Goal: Task Accomplishment & Management: Use online tool/utility

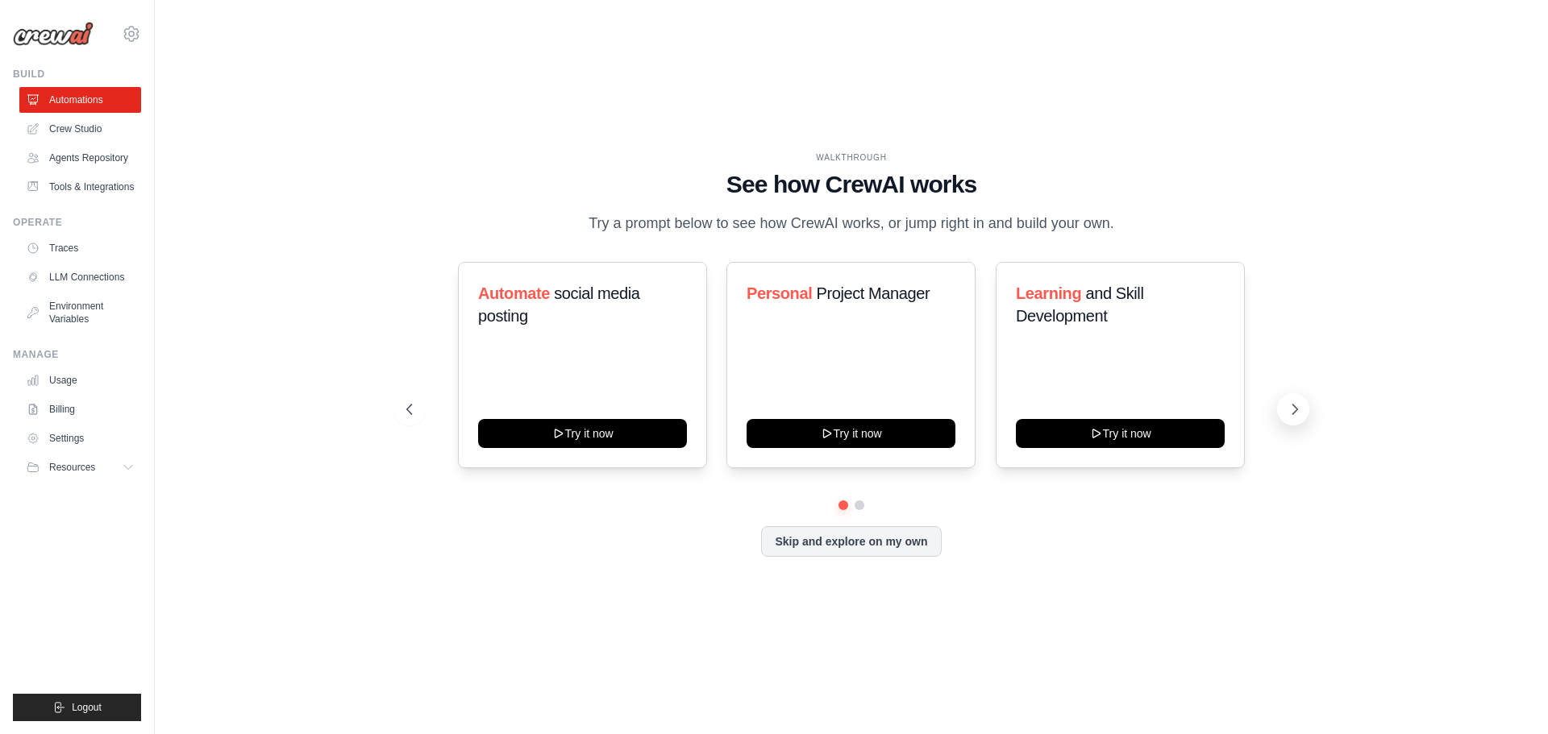
click at [1298, 405] on icon at bounding box center [1294, 409] width 16 height 16
click at [1295, 410] on icon at bounding box center [1295, 410] width 5 height 10
click at [876, 543] on button "Skip and explore on my own" at bounding box center [851, 540] width 180 height 31
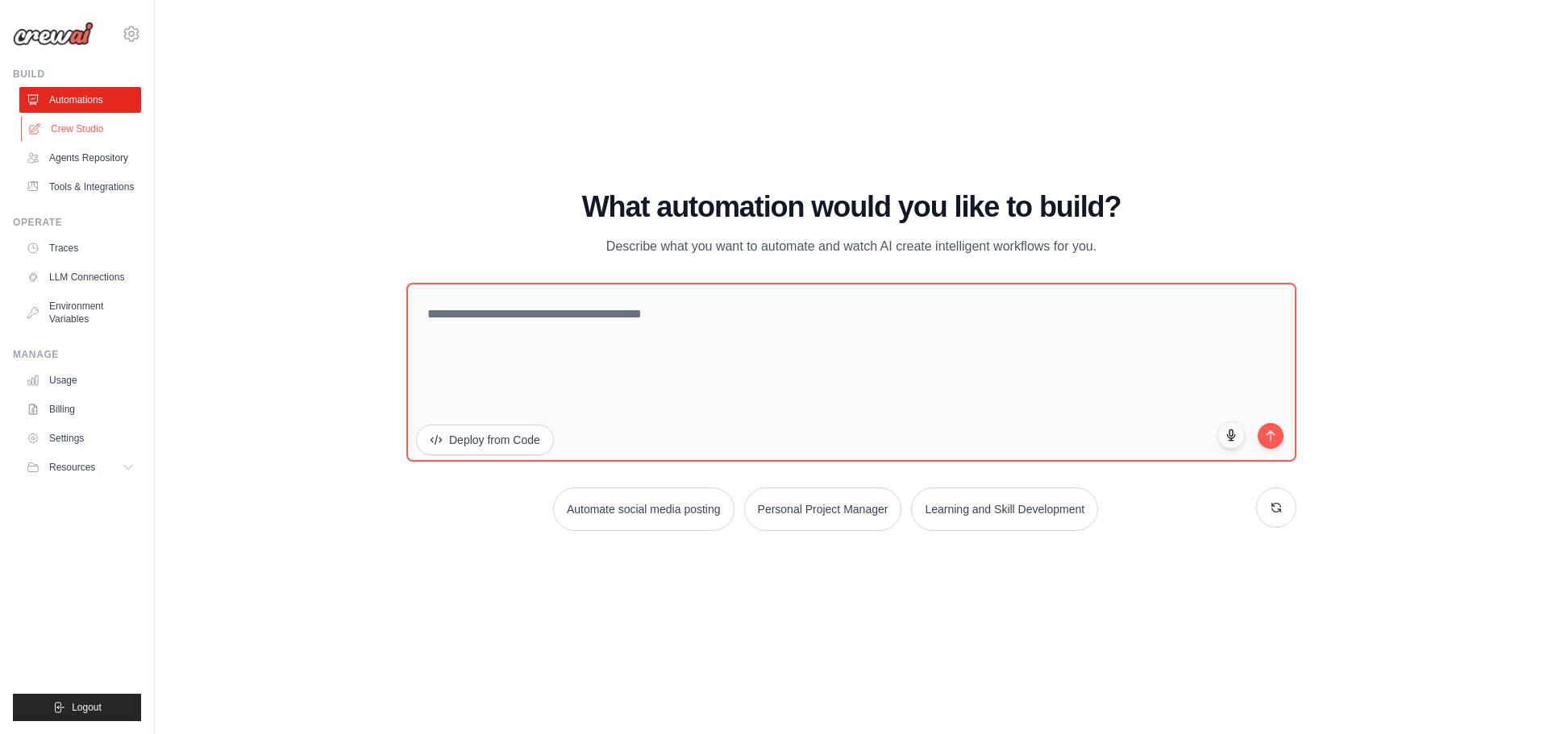
click at [60, 123] on link "Crew Studio" at bounding box center [82, 129] width 122 height 26
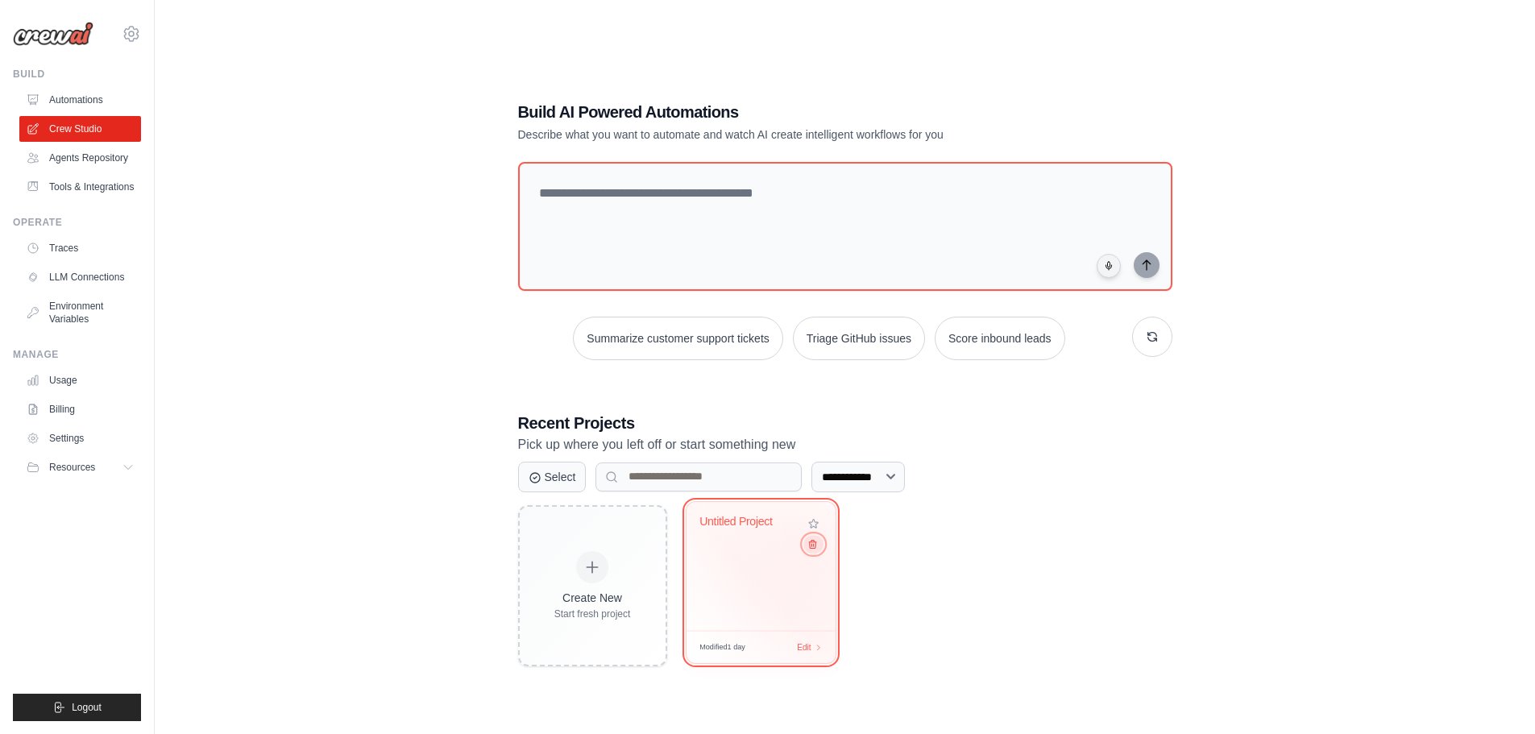
click at [812, 549] on icon at bounding box center [812, 543] width 10 height 10
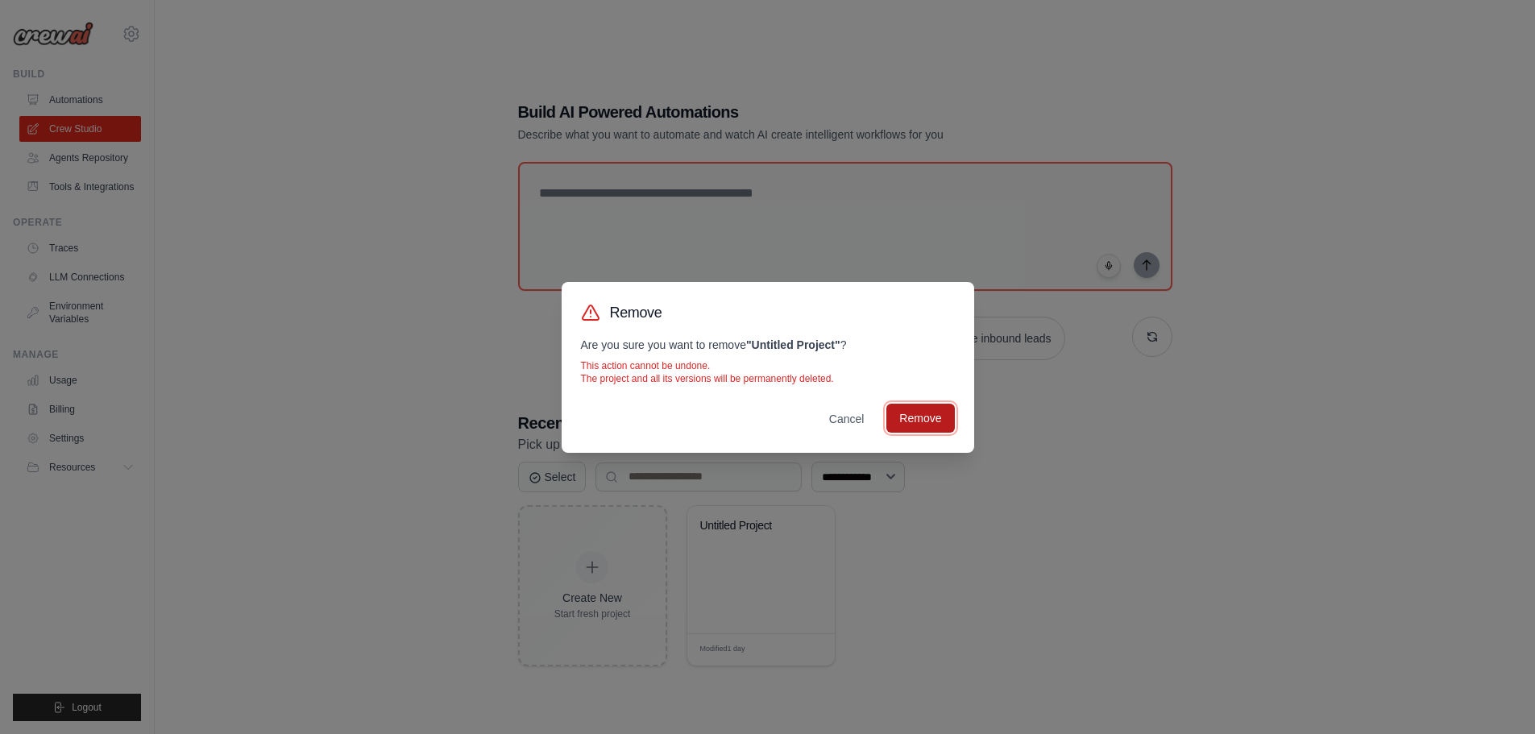
click at [920, 416] on button "Remove" at bounding box center [921, 418] width 68 height 29
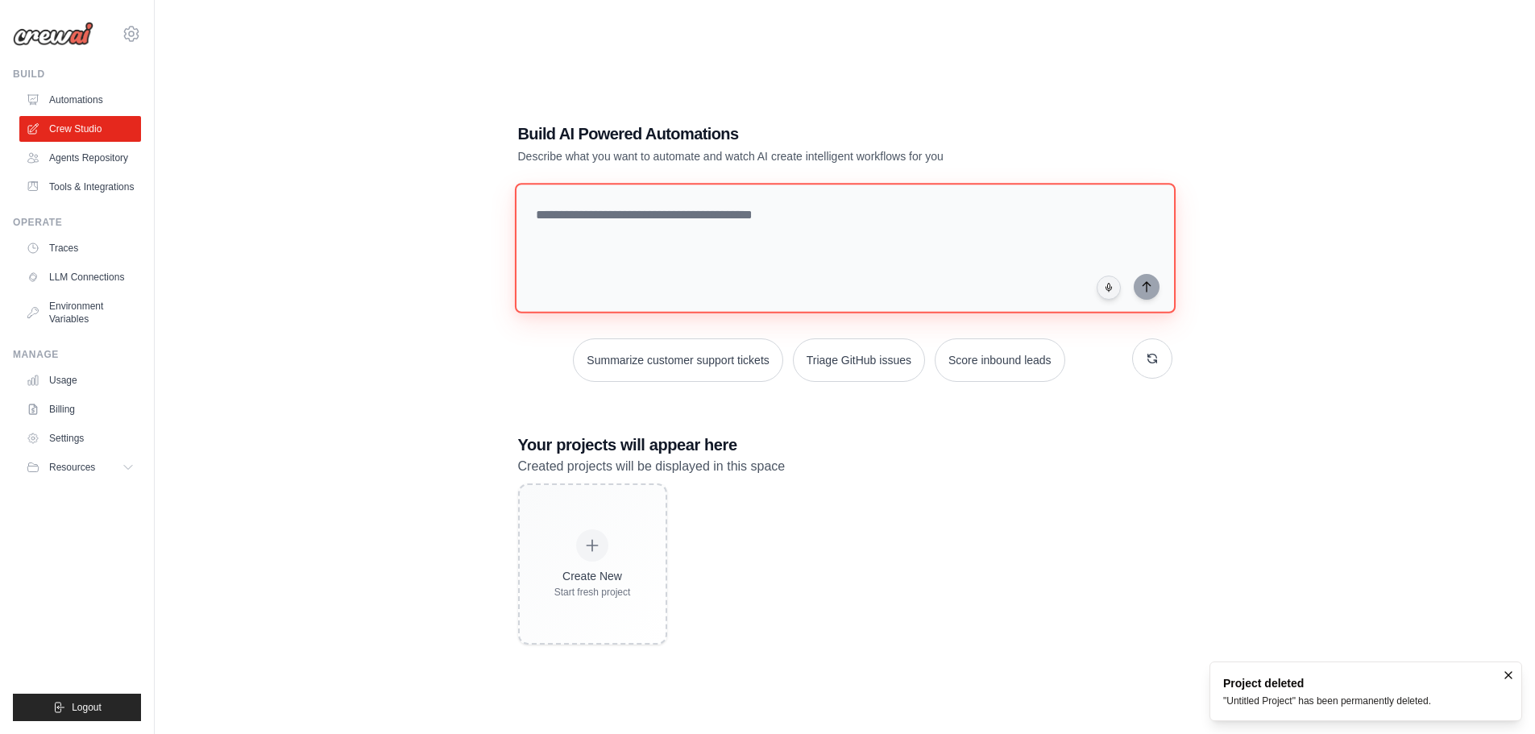
click at [590, 232] on textarea at bounding box center [844, 248] width 661 height 131
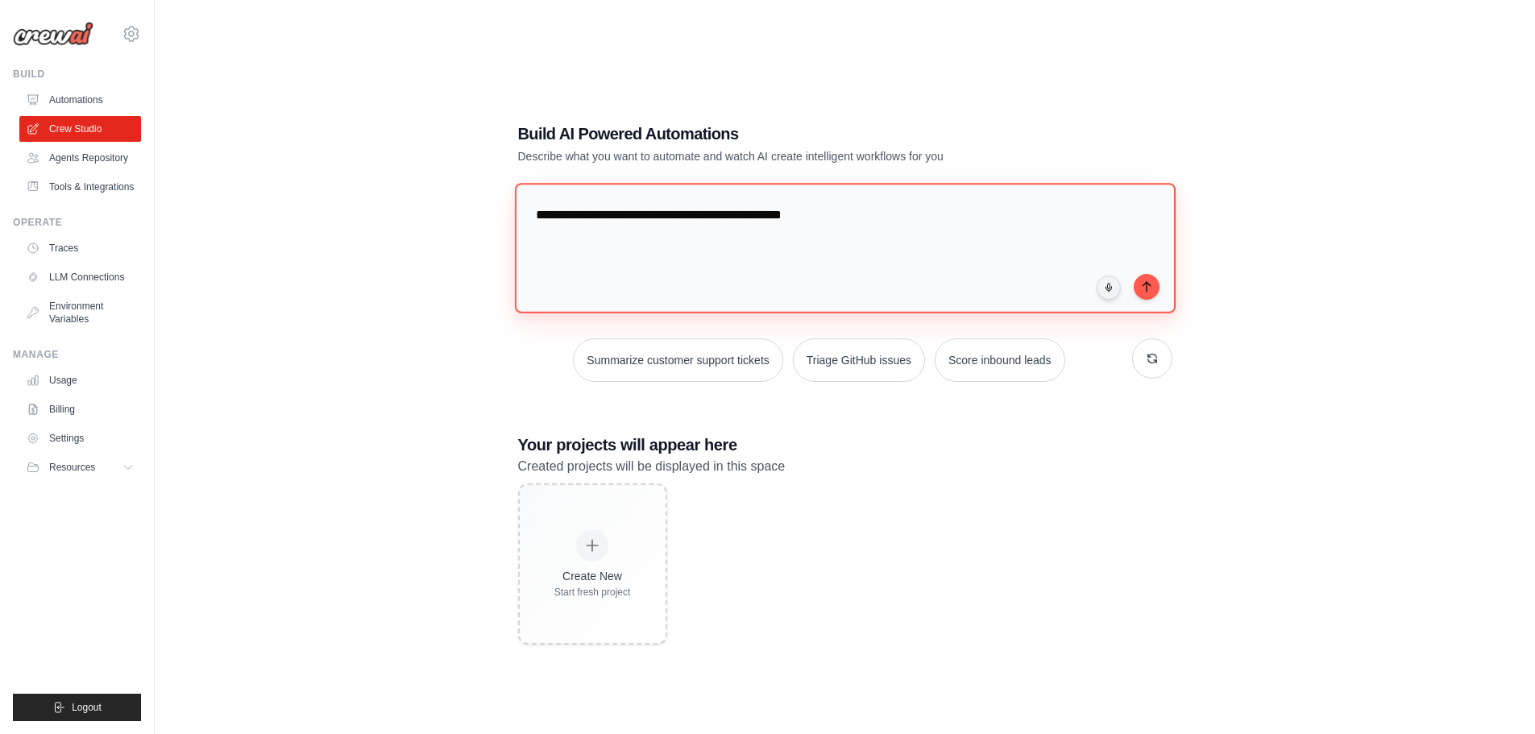
click at [908, 230] on textarea "**********" at bounding box center [844, 248] width 661 height 131
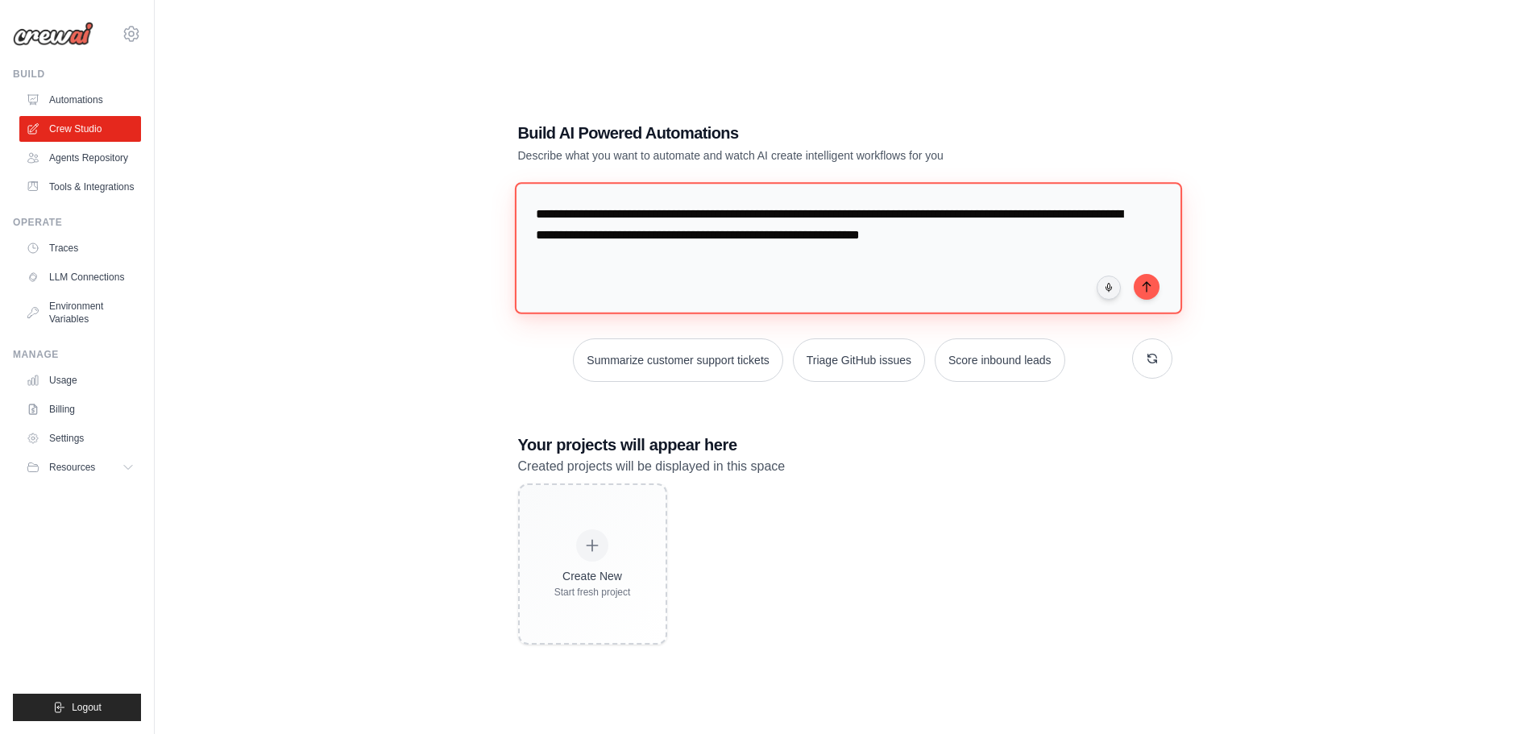
type textarea "**********"
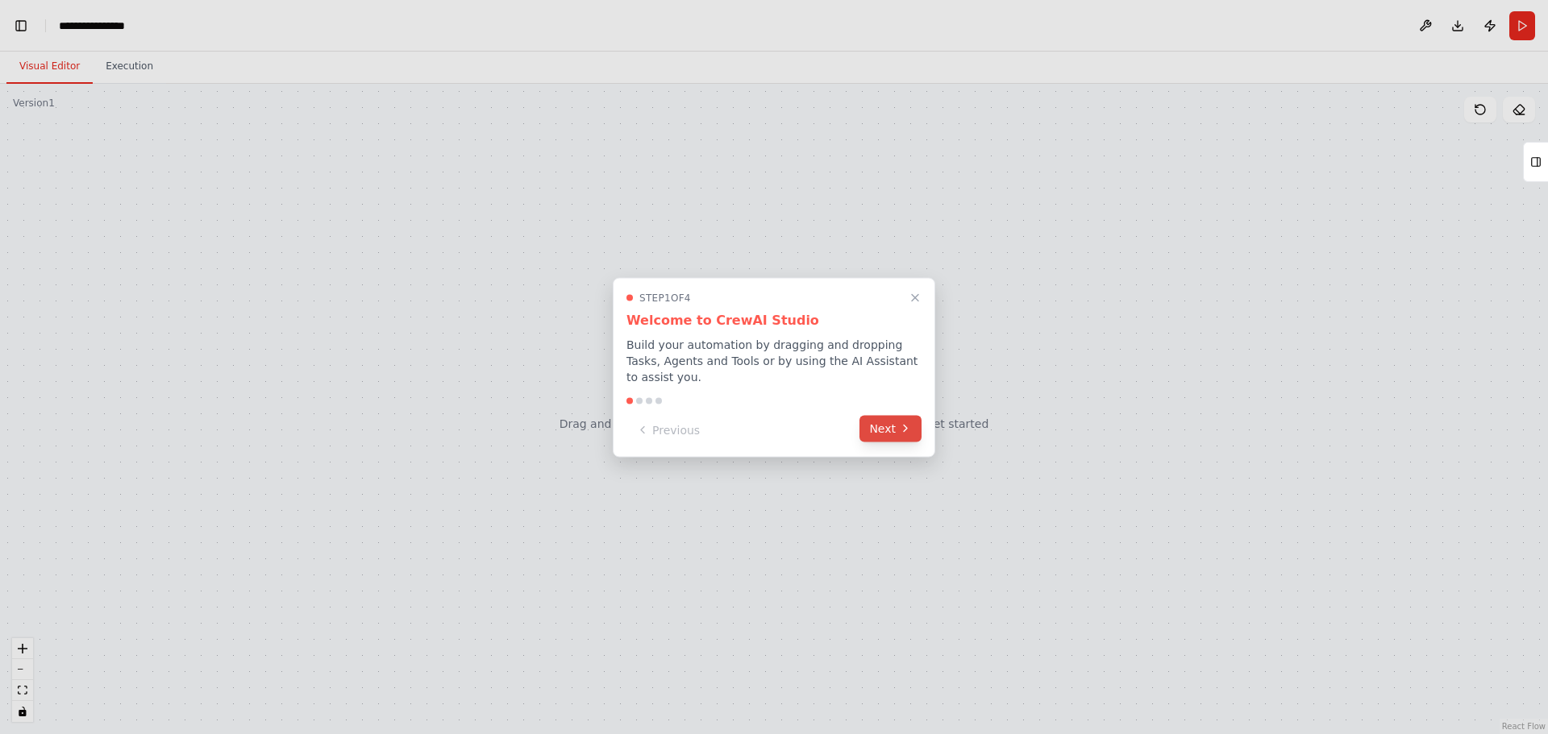
click at [882, 421] on button "Next" at bounding box center [890, 428] width 62 height 27
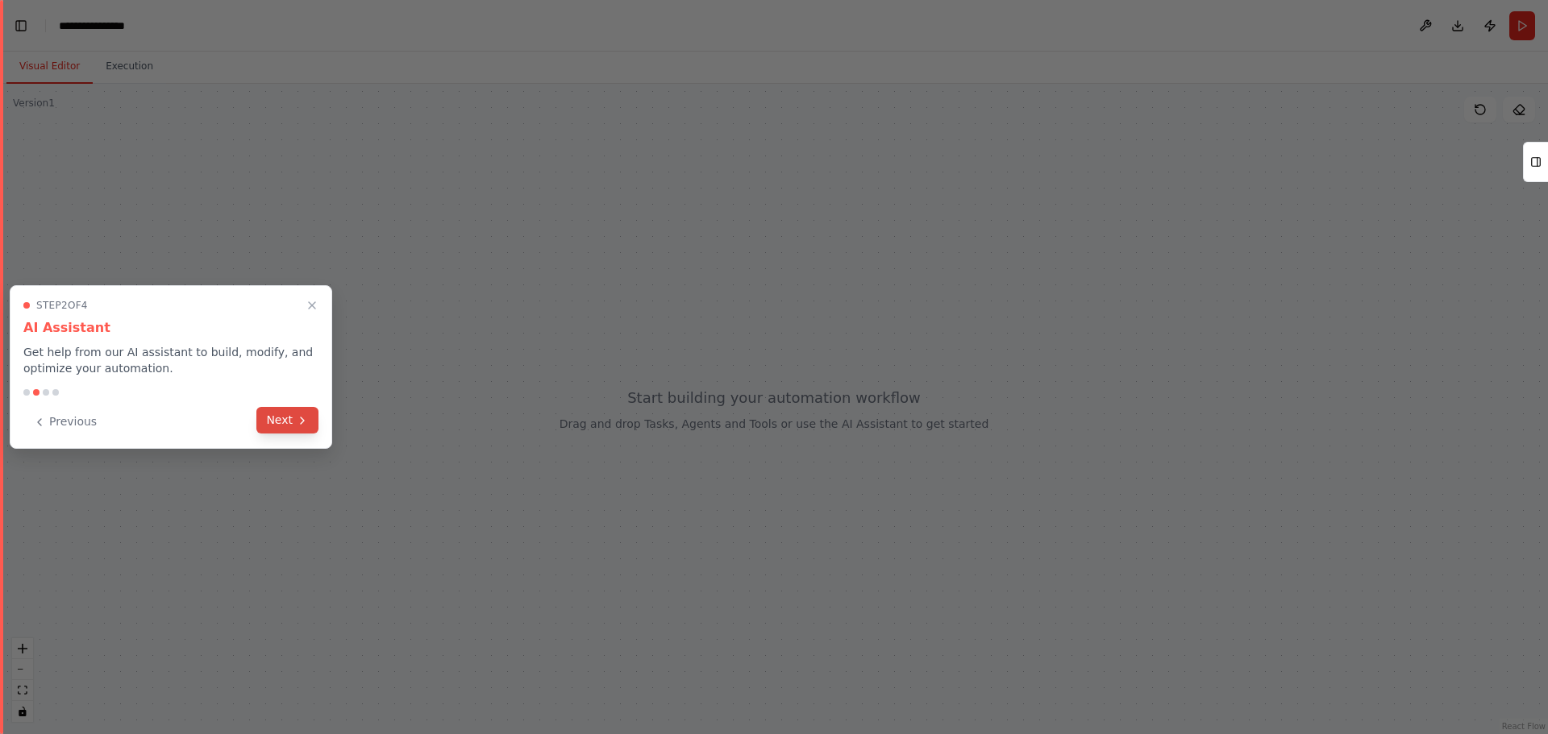
click at [270, 422] on button "Next" at bounding box center [287, 420] width 62 height 27
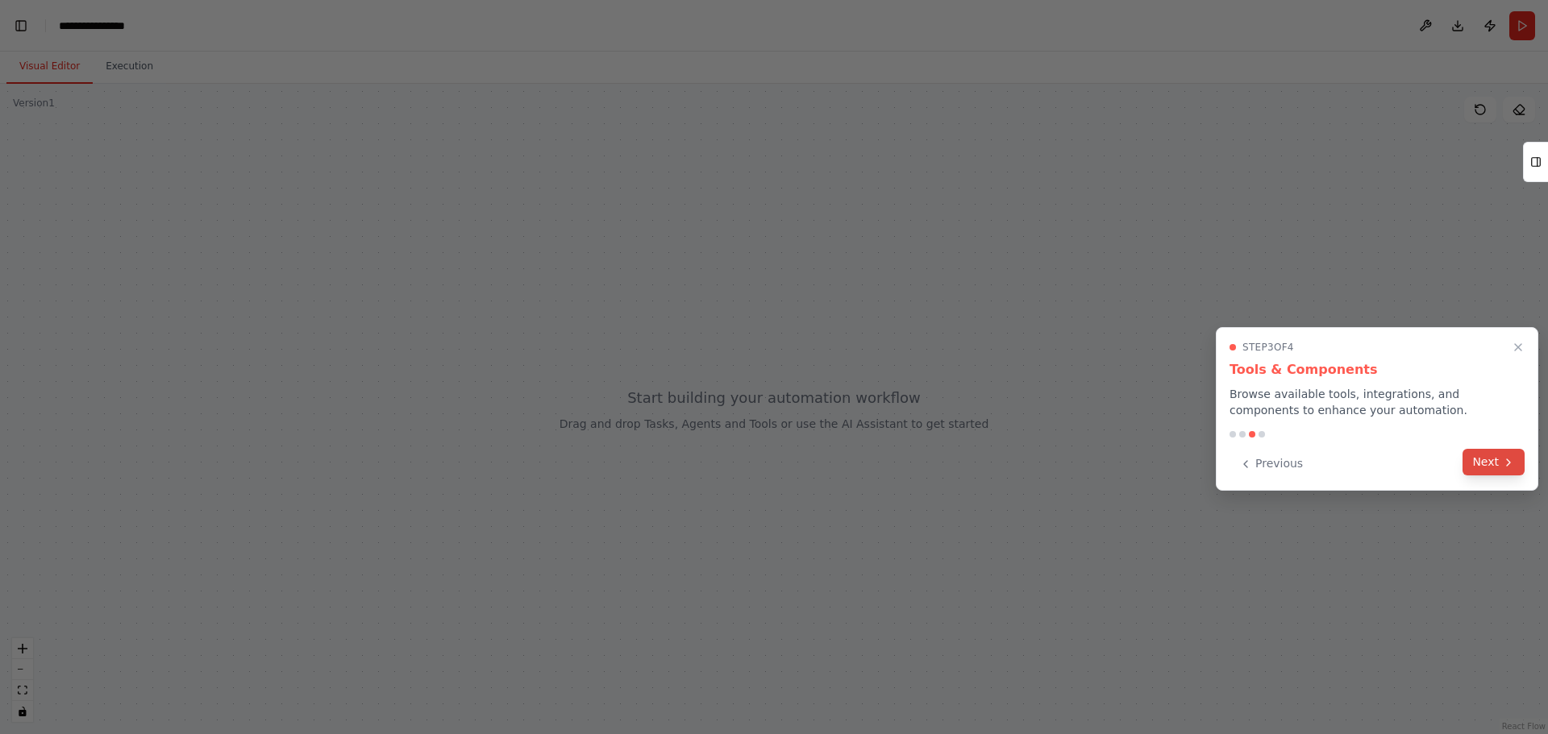
click at [1500, 465] on button "Next" at bounding box center [1493, 462] width 62 height 27
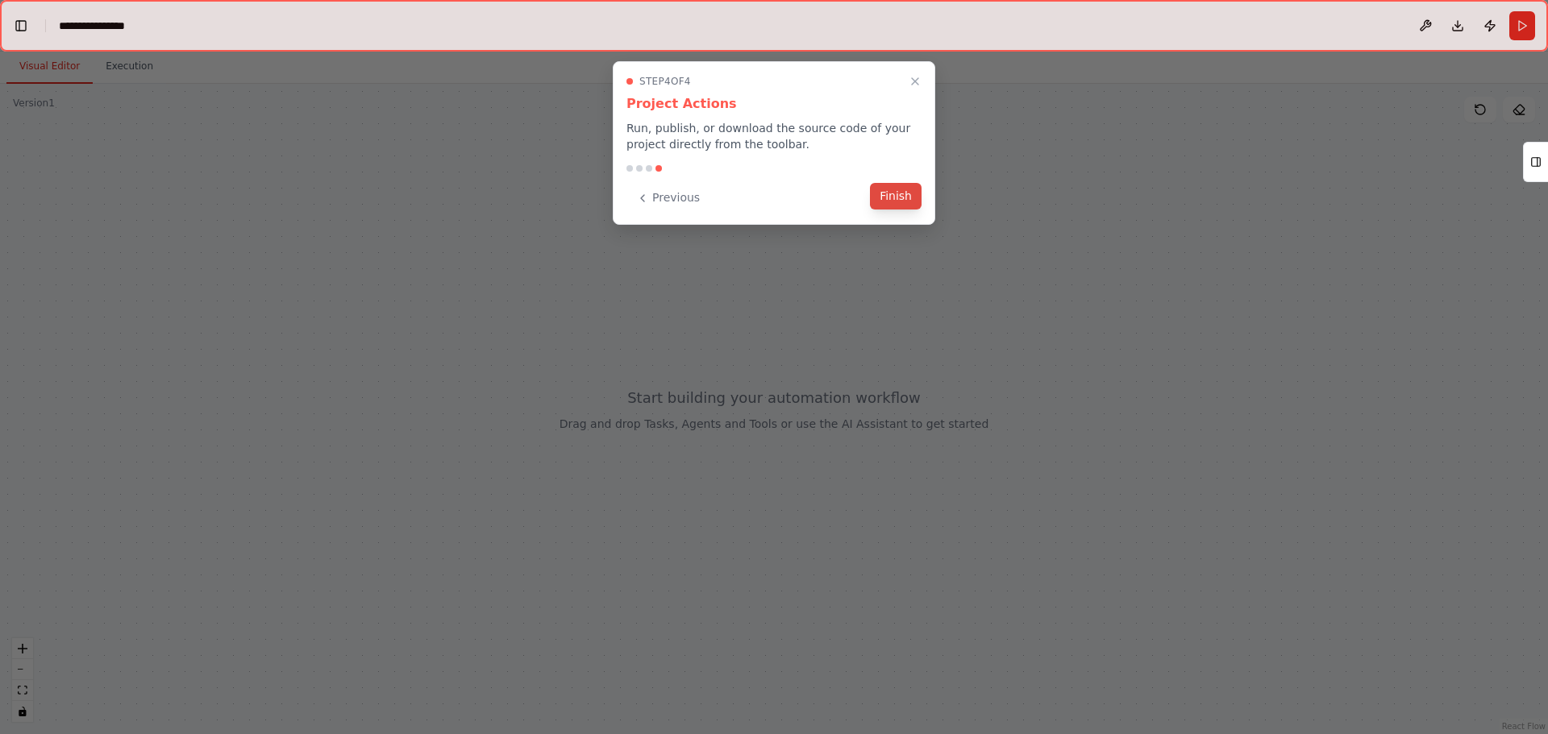
click at [904, 185] on button "Finish" at bounding box center [896, 196] width 52 height 27
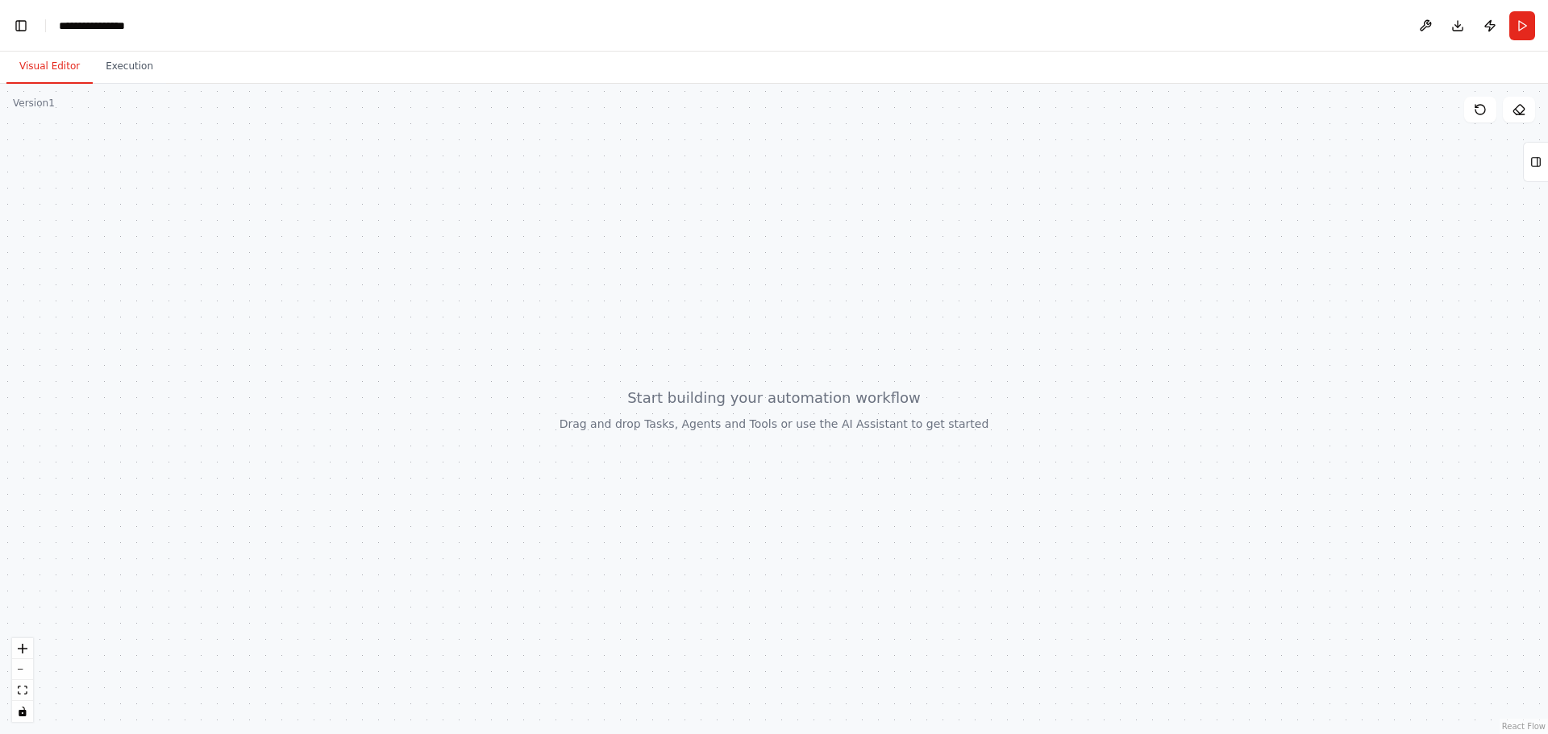
scroll to position [14571, 0]
click at [623, 294] on div at bounding box center [774, 409] width 1548 height 650
click at [120, 69] on button "Execution" at bounding box center [129, 67] width 73 height 34
click at [30, 67] on button "Visual Editor" at bounding box center [49, 67] width 86 height 34
drag, startPoint x: 920, startPoint y: 256, endPoint x: 1507, endPoint y: 197, distance: 590.4
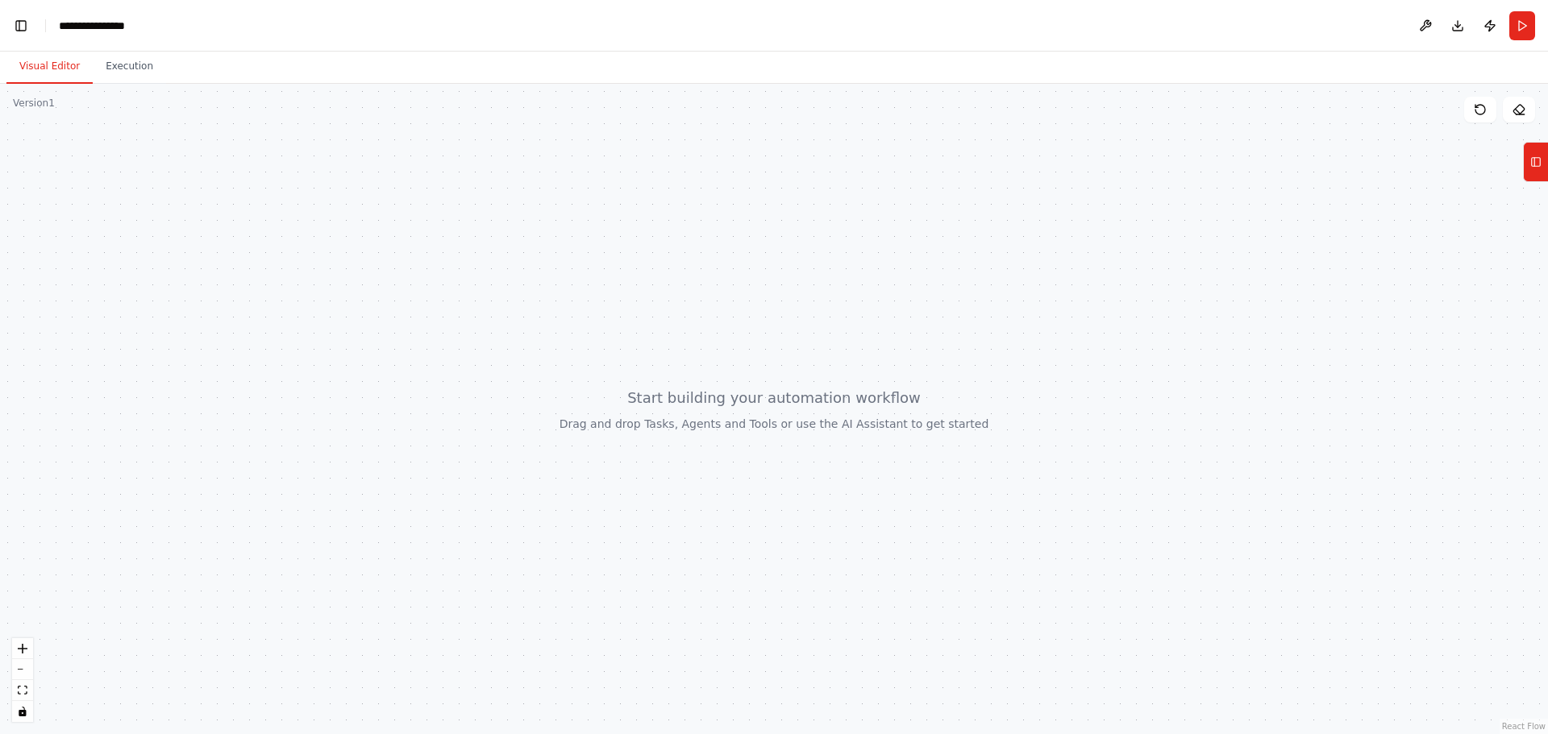
click at [1489, 227] on div at bounding box center [774, 409] width 1548 height 650
click at [1531, 173] on icon at bounding box center [1535, 162] width 11 height 26
click at [1534, 163] on icon at bounding box center [1535, 162] width 11 height 26
click at [21, 25] on button "Toggle Left Sidebar" at bounding box center [21, 26] width 23 height 23
drag, startPoint x: 583, startPoint y: 551, endPoint x: 858, endPoint y: 414, distance: 307.5
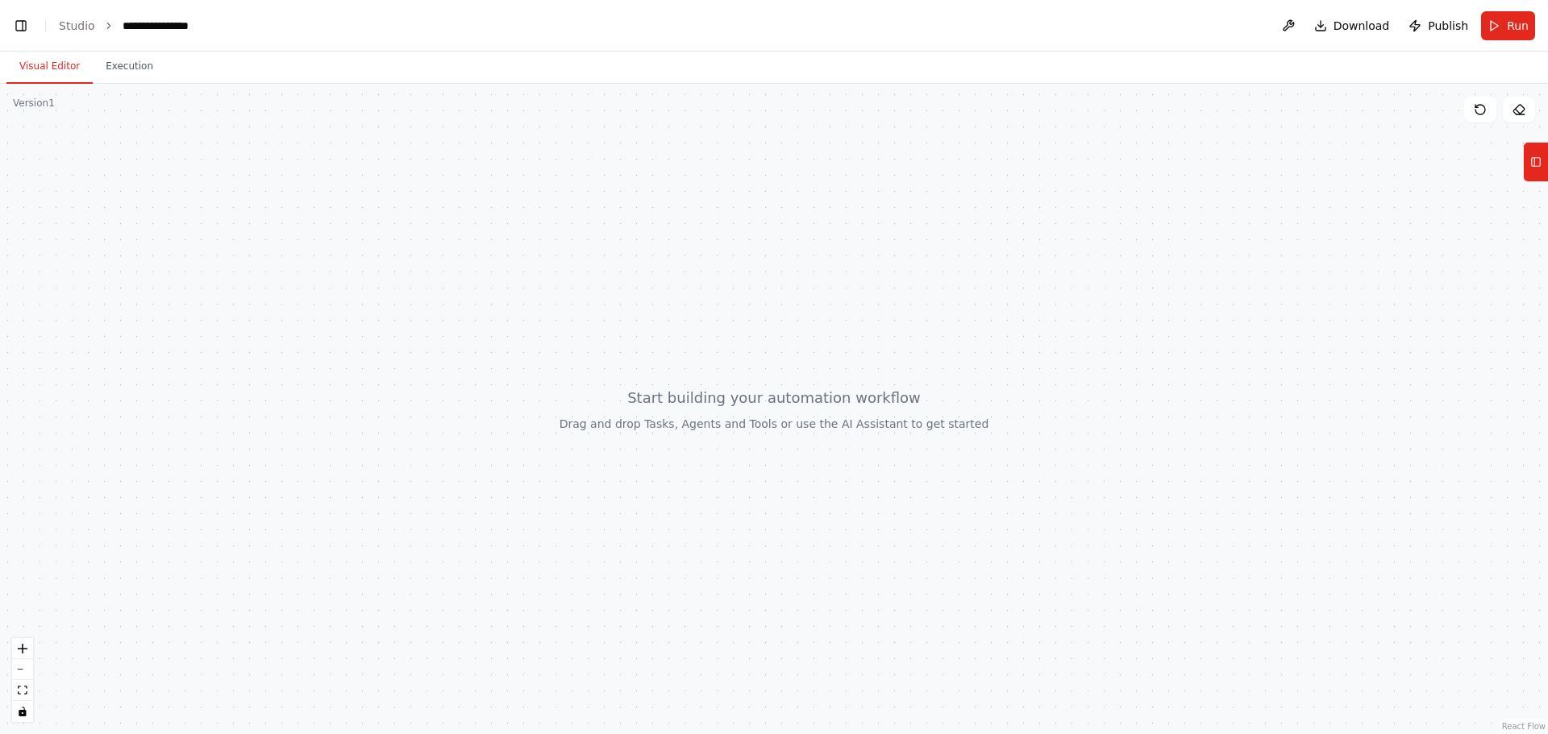
click at [858, 414] on div at bounding box center [774, 409] width 1548 height 650
click at [1299, 26] on button at bounding box center [1288, 25] width 26 height 29
click at [1301, 24] on div at bounding box center [1288, 25] width 26 height 29
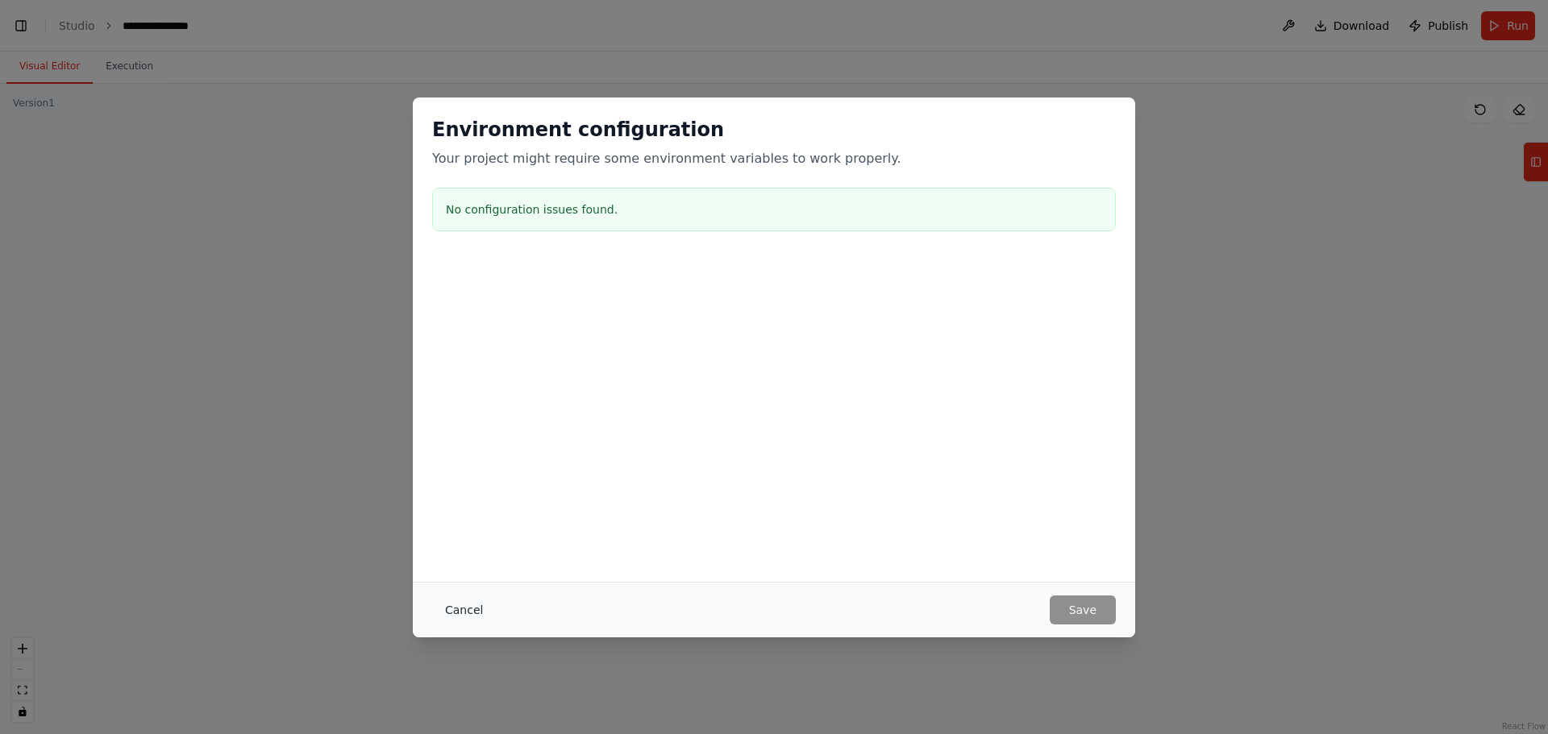
click at [458, 619] on button "Cancel" at bounding box center [464, 610] width 64 height 29
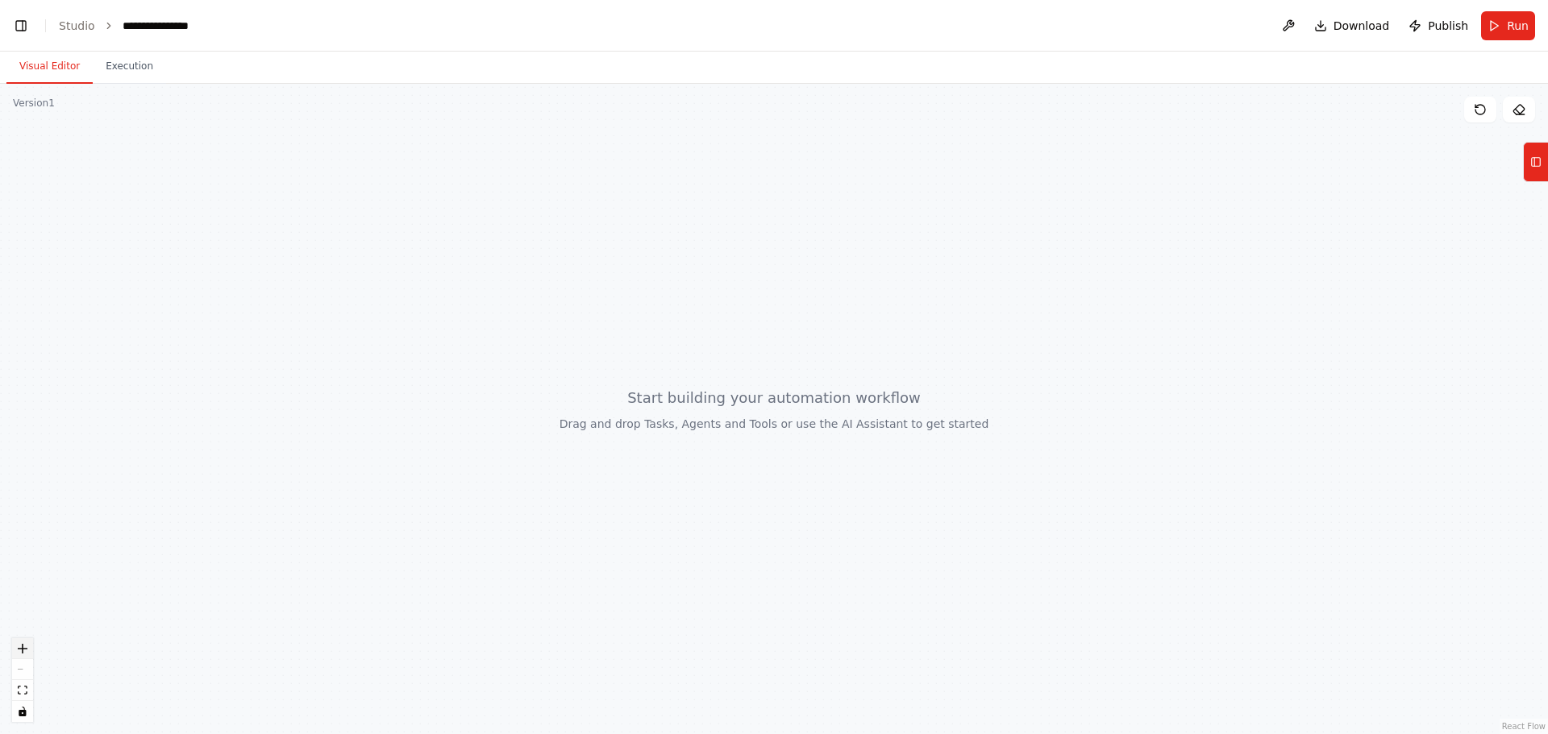
click at [20, 648] on icon "zoom in" at bounding box center [23, 649] width 10 height 10
click at [77, 21] on link "Studio" at bounding box center [77, 25] width 36 height 13
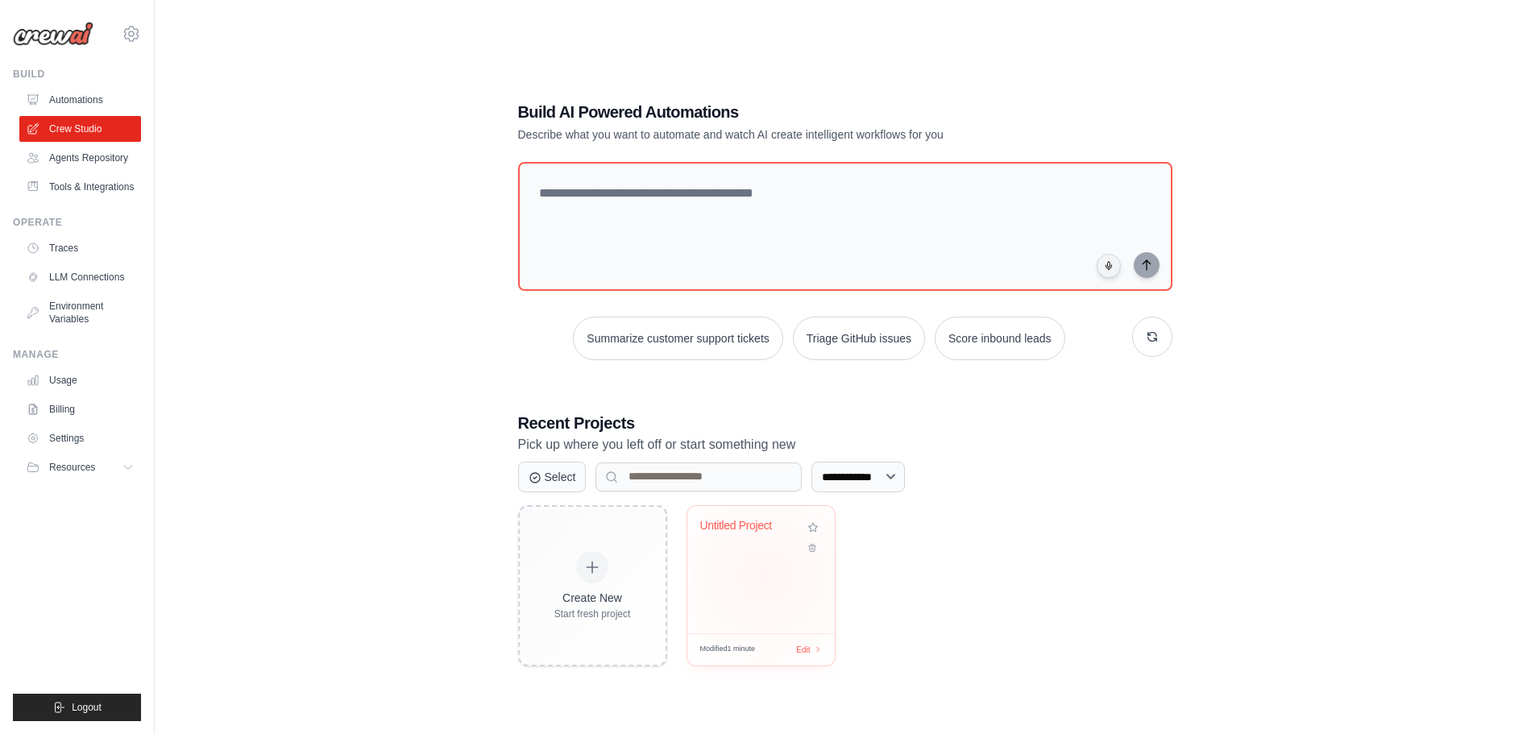
click at [764, 575] on div "Untitled Project" at bounding box center [762, 569] width 148 height 127
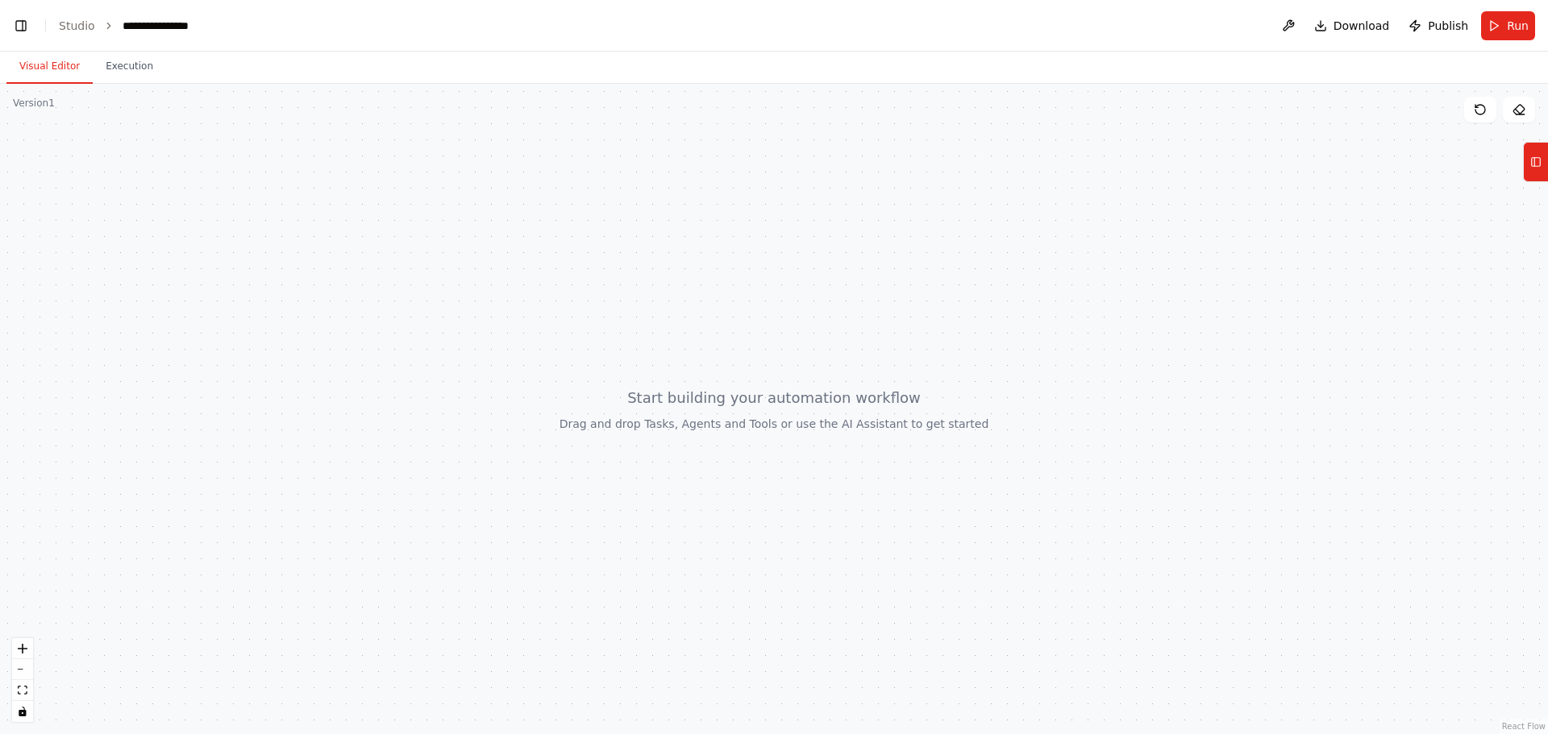
scroll to position [14571, 0]
drag, startPoint x: 1187, startPoint y: 588, endPoint x: 831, endPoint y: 373, distance: 416.2
click at [831, 373] on div at bounding box center [774, 409] width 1548 height 650
click at [20, 665] on div "React Flow controls" at bounding box center [22, 680] width 21 height 84
click at [20, 647] on icon "zoom in" at bounding box center [23, 649] width 10 height 10
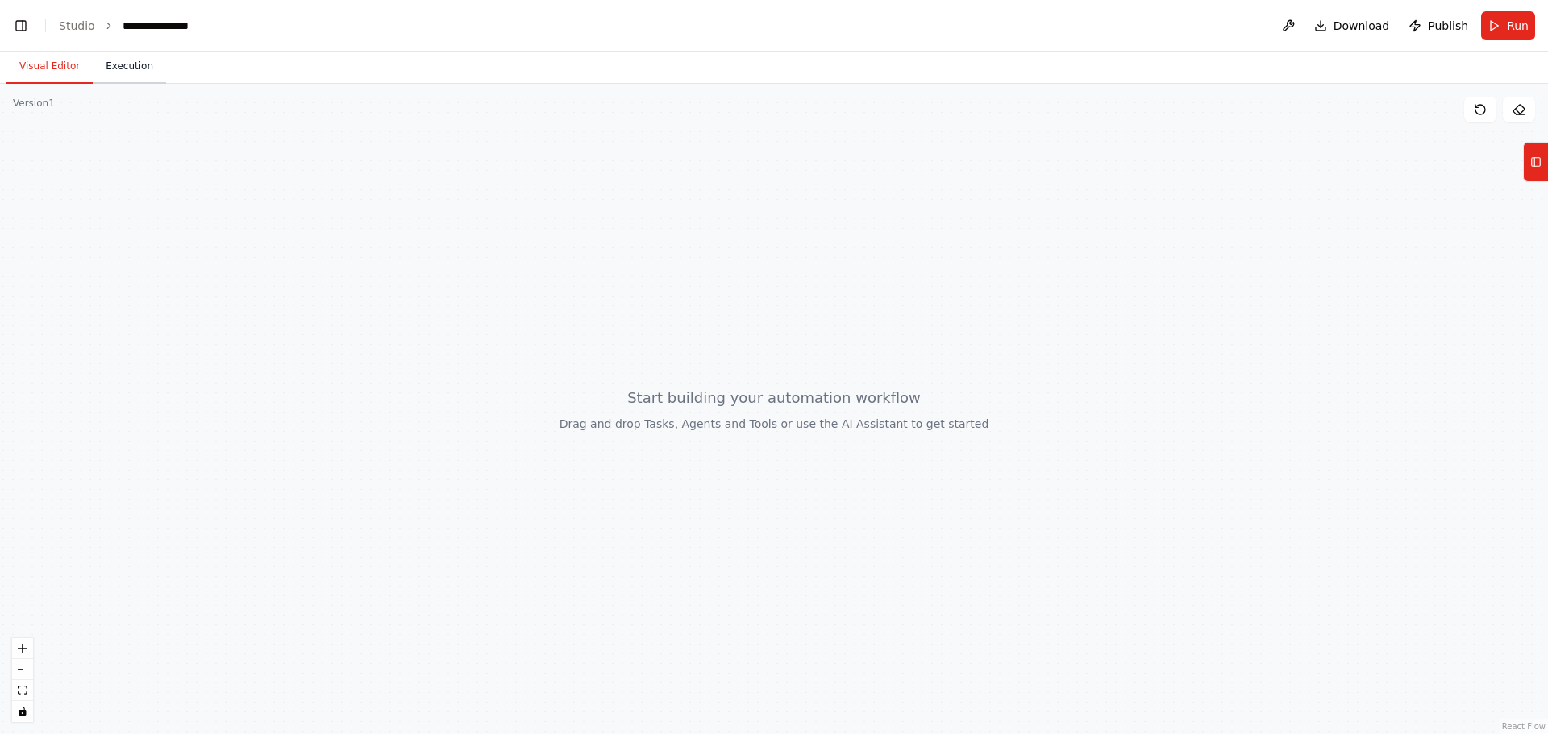
click at [122, 66] on button "Execution" at bounding box center [129, 67] width 73 height 34
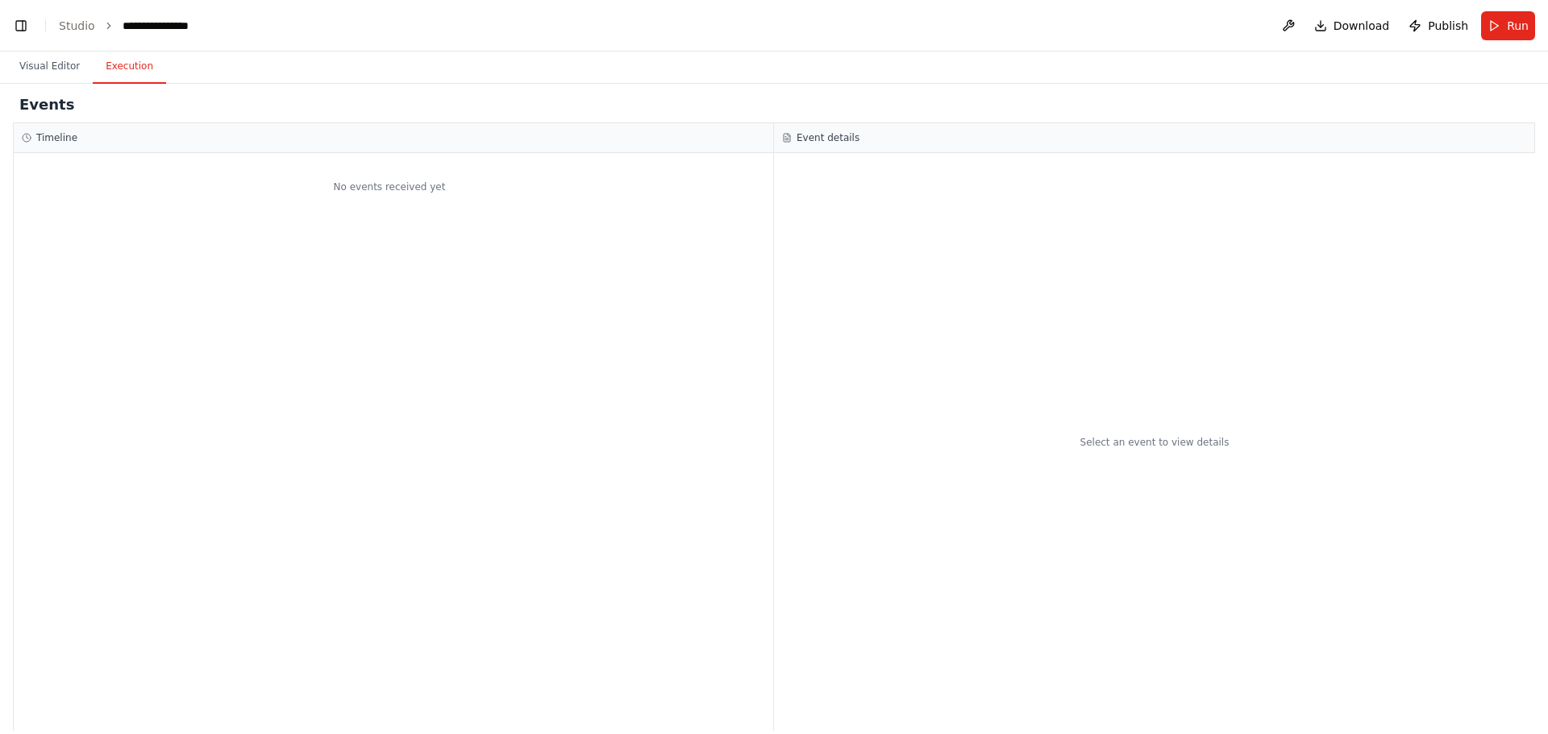
click at [363, 239] on div "No events received yet" at bounding box center [393, 442] width 759 height 578
drag, startPoint x: 364, startPoint y: 239, endPoint x: 229, endPoint y: 159, distance: 156.5
click at [255, 231] on div "No events received yet" at bounding box center [393, 442] width 759 height 578
click at [62, 69] on button "Visual Editor" at bounding box center [49, 67] width 86 height 34
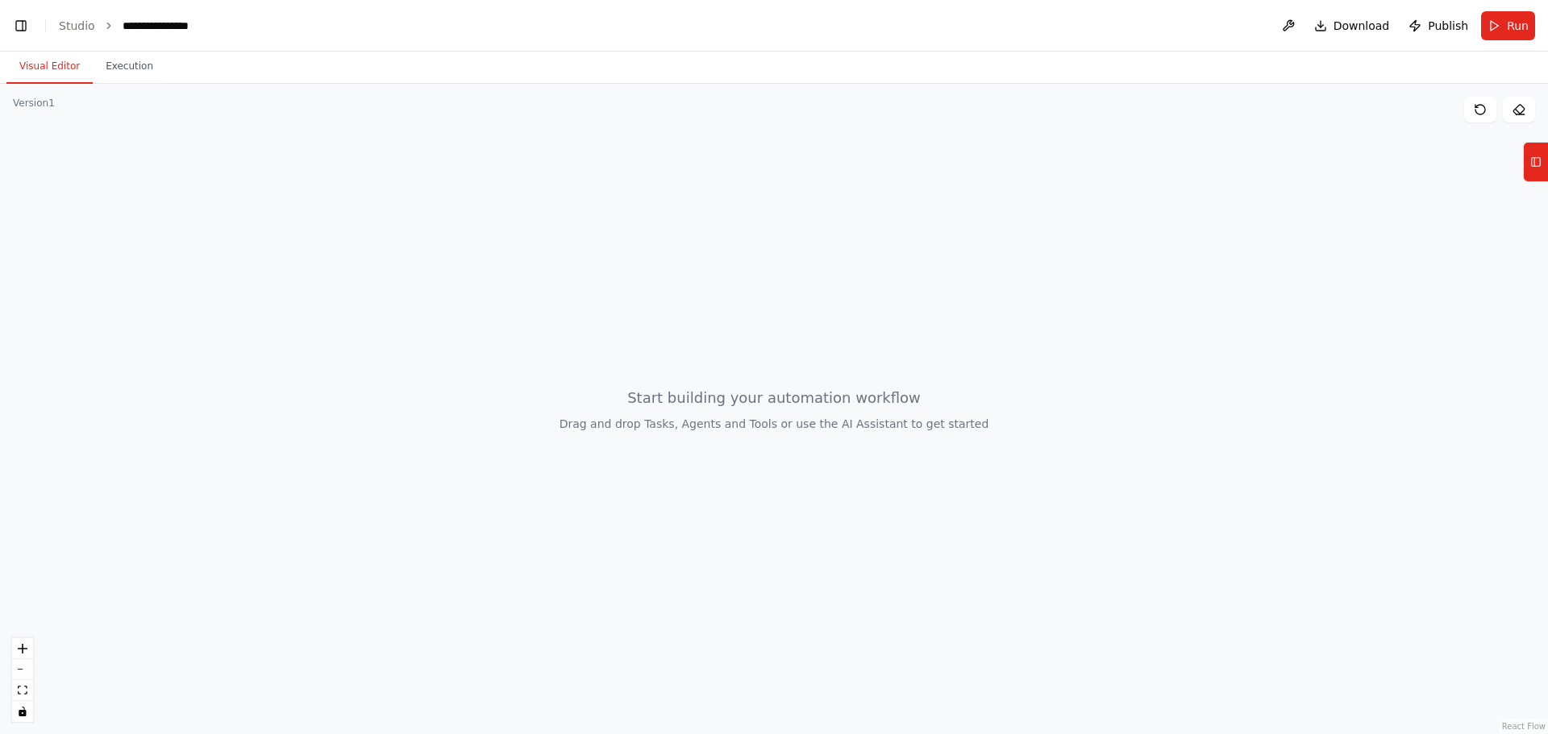
click at [272, 300] on div at bounding box center [774, 409] width 1548 height 650
drag, startPoint x: 291, startPoint y: 291, endPoint x: 784, endPoint y: 426, distance: 511.5
click at [784, 426] on div at bounding box center [774, 409] width 1548 height 650
click at [775, 415] on div at bounding box center [774, 409] width 1548 height 650
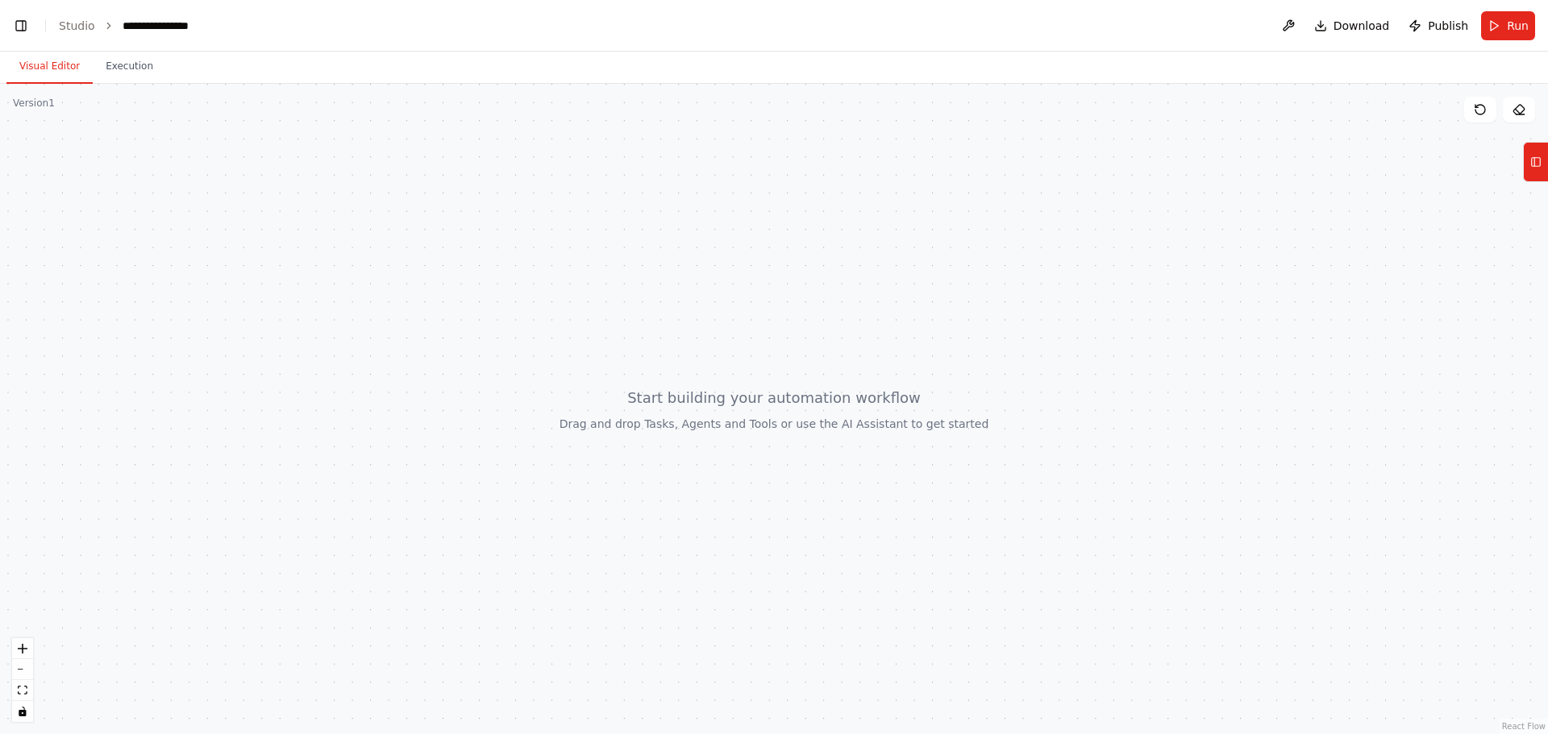
click at [774, 414] on div at bounding box center [774, 409] width 1548 height 650
drag, startPoint x: 776, startPoint y: 423, endPoint x: 781, endPoint y: 434, distance: 11.5
click at [777, 425] on div at bounding box center [774, 409] width 1548 height 650
drag, startPoint x: 1534, startPoint y: 160, endPoint x: 835, endPoint y: 298, distance: 712.3
click at [835, 298] on div "Sistema de agentes automatizados para pentesting, la idea es que se capture la …" at bounding box center [774, 367] width 1548 height 734
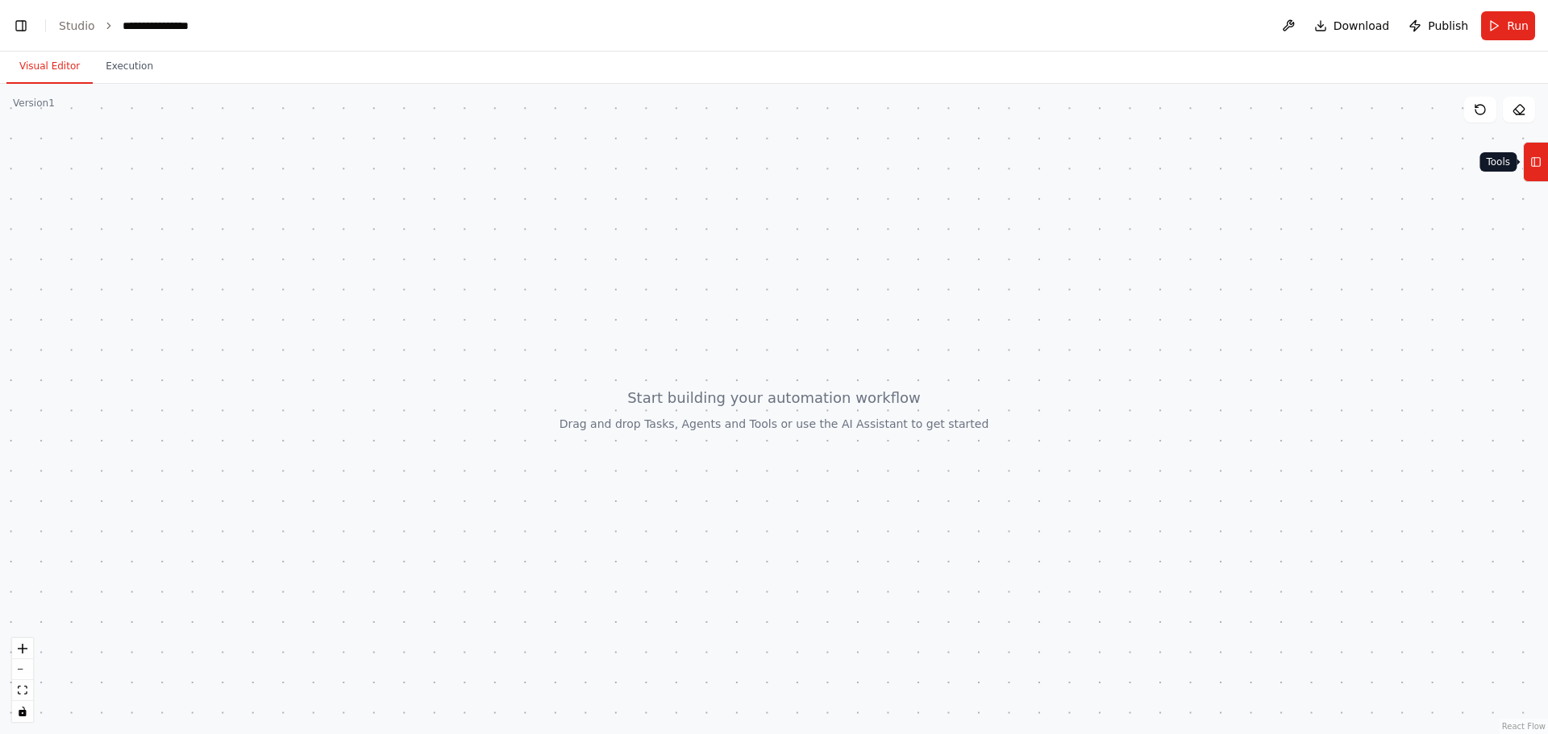
click at [1532, 158] on rect at bounding box center [1535, 162] width 9 height 9
click at [23, 102] on div "Version 1" at bounding box center [34, 103] width 42 height 13
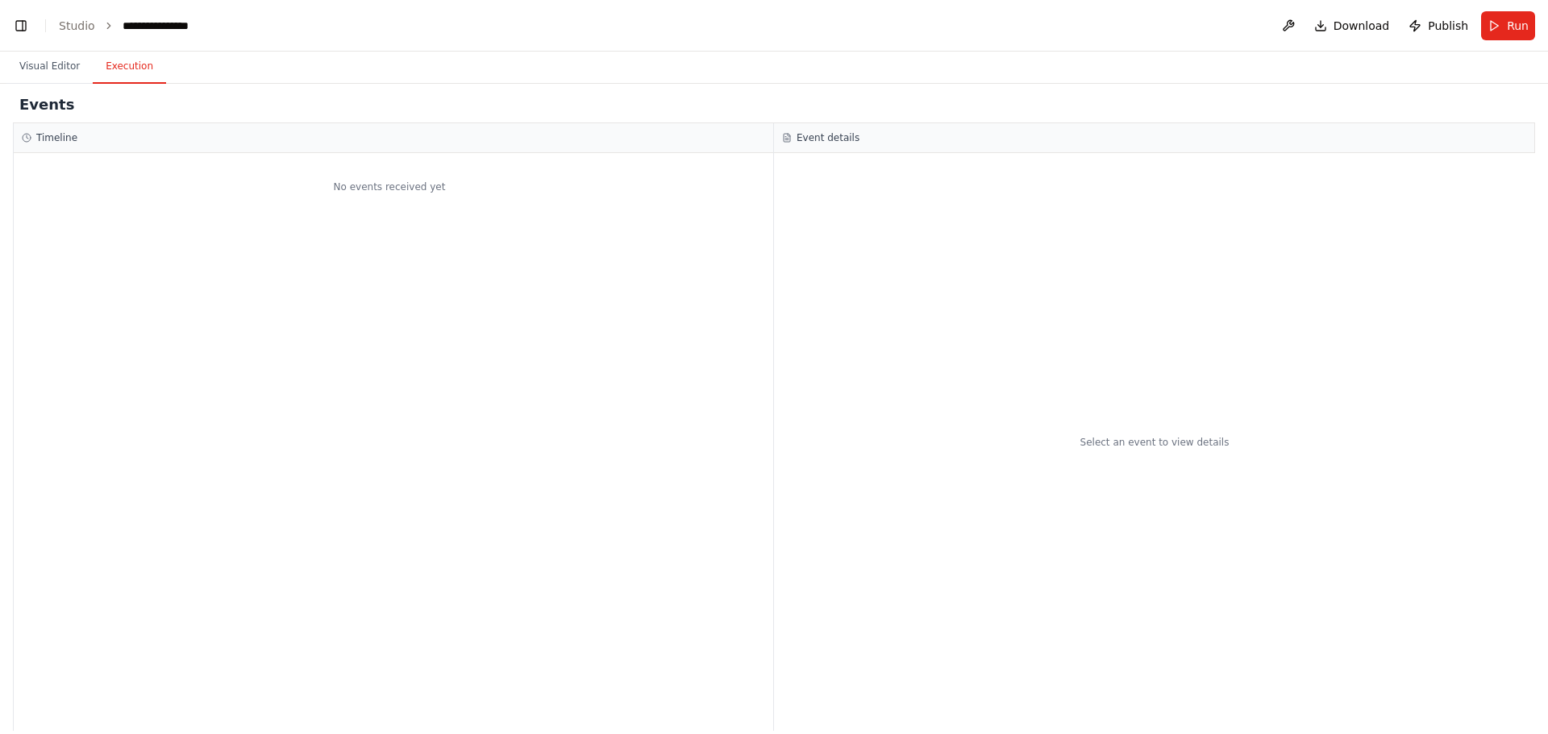
click at [110, 76] on button "Execution" at bounding box center [129, 67] width 73 height 34
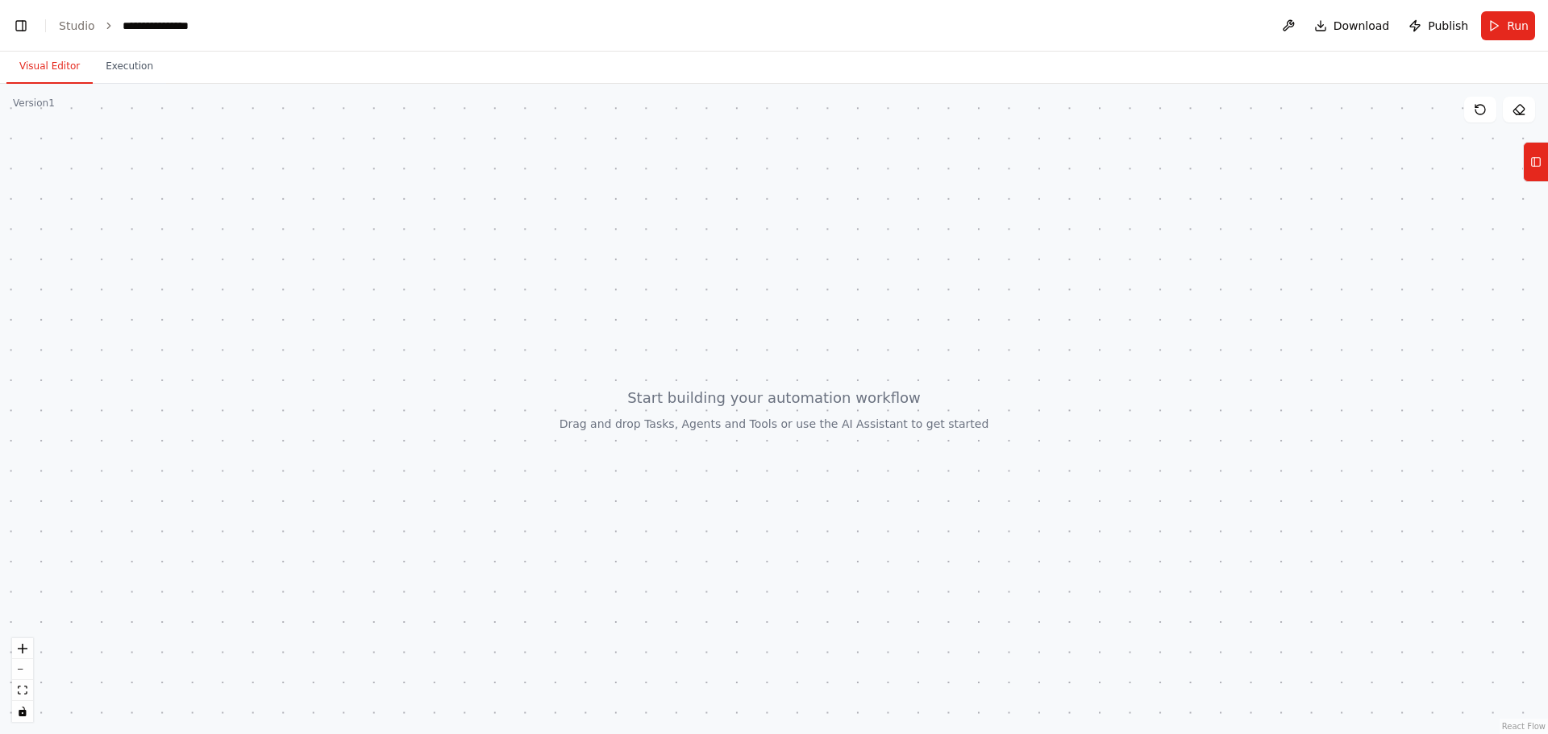
click at [59, 71] on button "Visual Editor" at bounding box center [49, 67] width 86 height 34
click at [13, 24] on button "Toggle Left Sidebar" at bounding box center [21, 26] width 23 height 23
click at [1491, 24] on button "Publish" at bounding box center [1490, 25] width 26 height 29
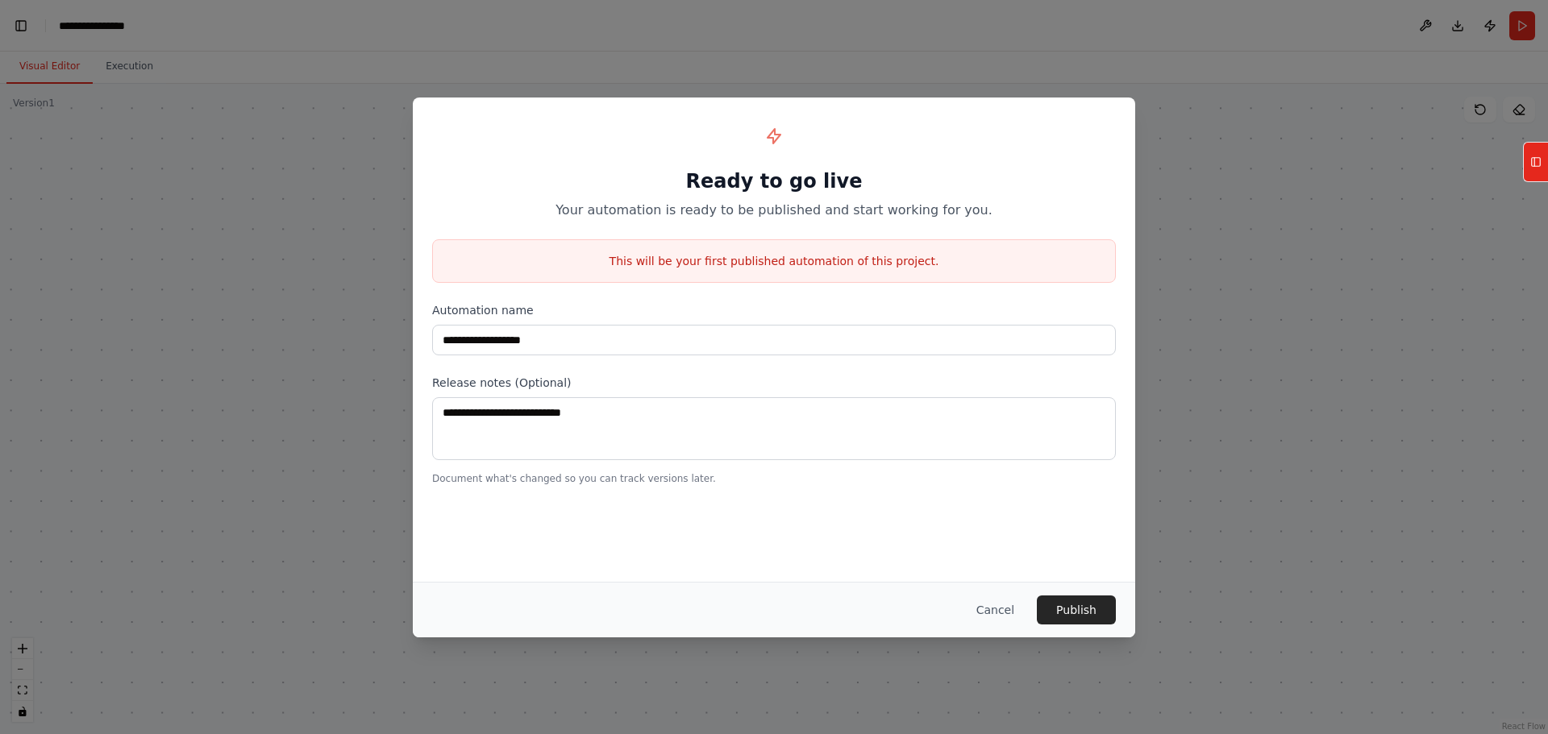
click at [988, 612] on button "Cancel" at bounding box center [995, 610] width 64 height 29
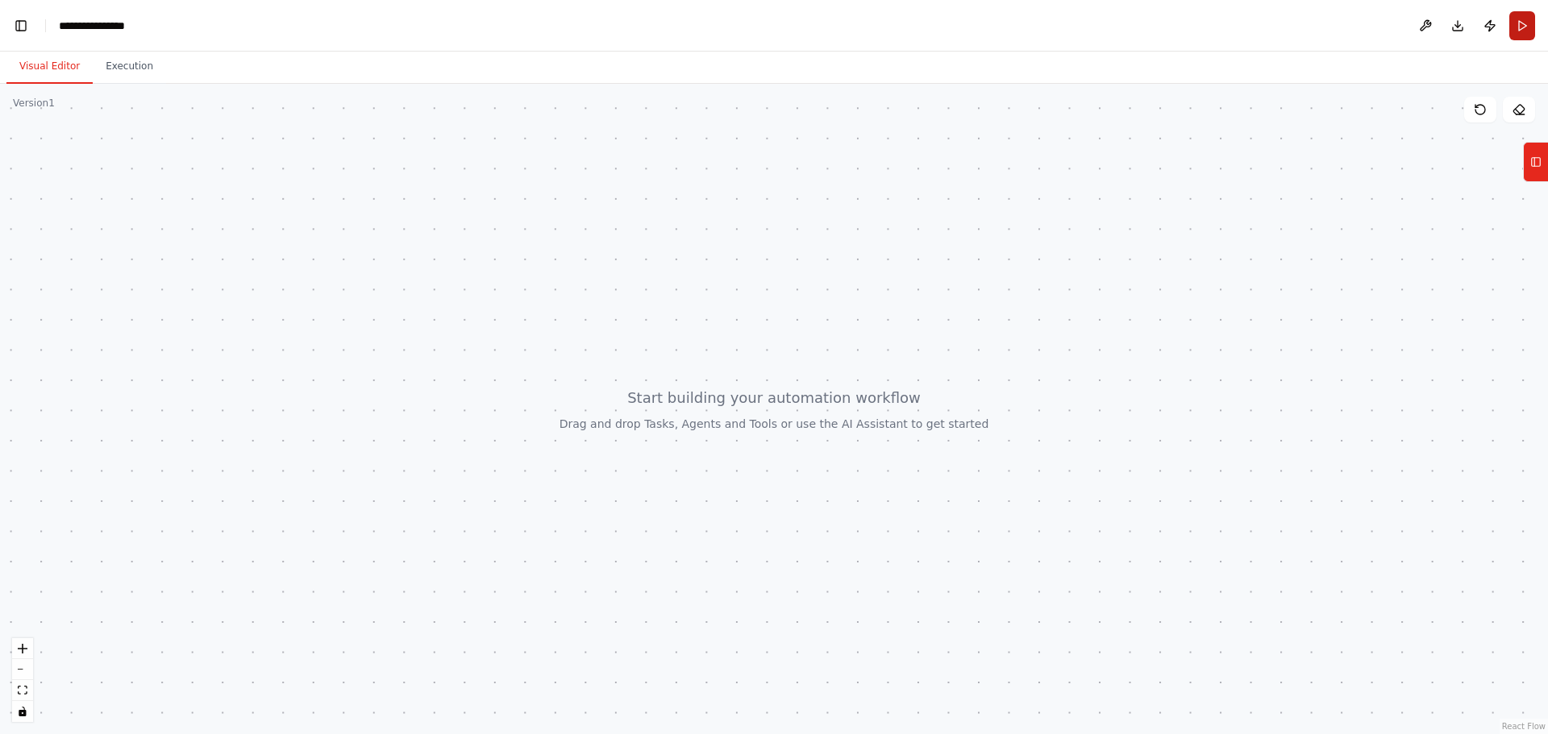
click at [1517, 23] on button "Run" at bounding box center [1522, 25] width 26 height 29
drag, startPoint x: 42, startPoint y: 0, endPoint x: 78, endPoint y: 497, distance: 498.6
click at [78, 497] on div at bounding box center [774, 409] width 1548 height 650
click at [16, 711] on button "toggle interactivity" at bounding box center [22, 711] width 21 height 21
click at [16, 715] on button "toggle interactivity" at bounding box center [22, 711] width 21 height 21
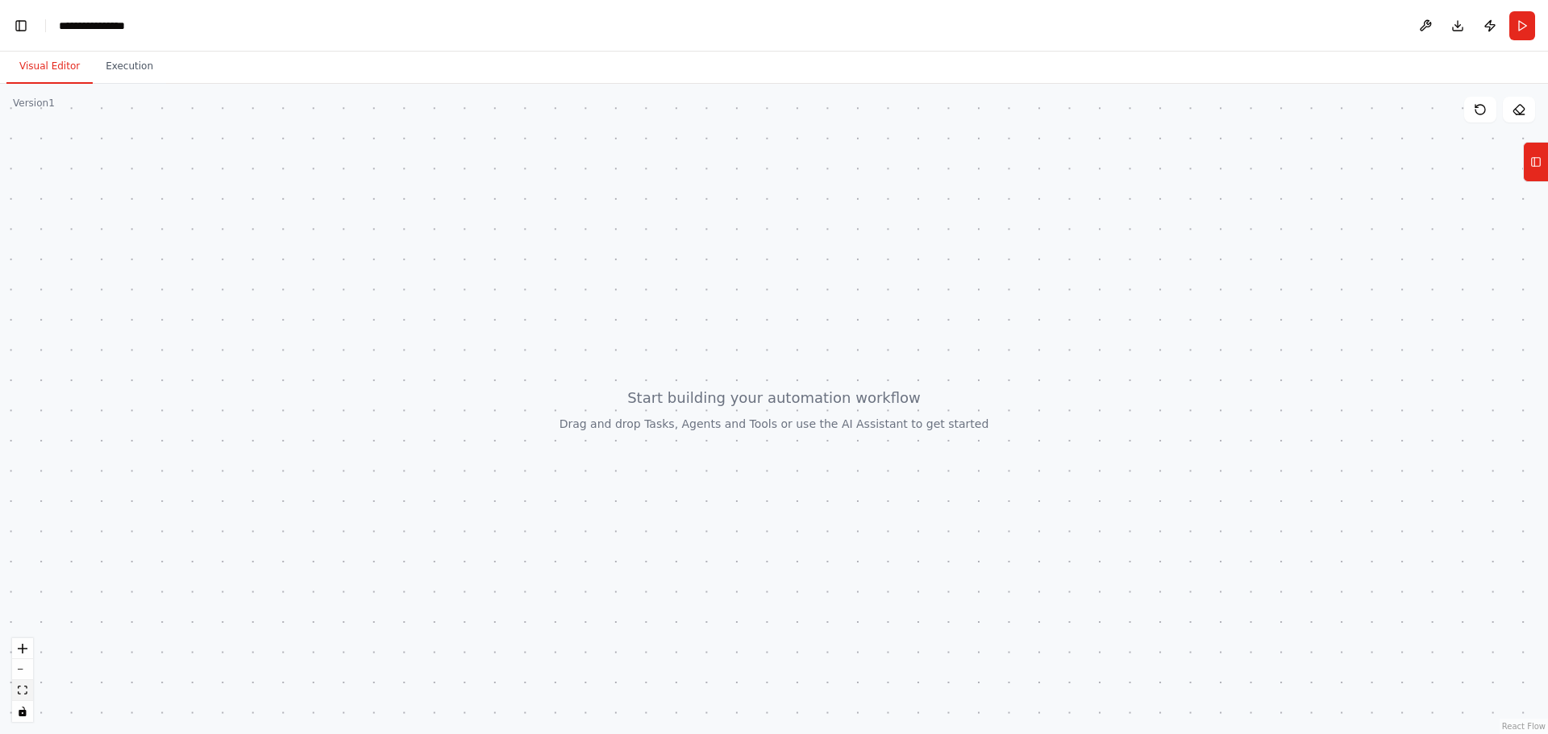
click at [26, 688] on icon "fit view" at bounding box center [23, 690] width 10 height 9
click at [24, 669] on icon "zoom out" at bounding box center [23, 670] width 10 height 2
click at [15, 637] on div at bounding box center [774, 409] width 1548 height 650
click at [29, 647] on button "zoom in" at bounding box center [22, 648] width 21 height 21
drag, startPoint x: 640, startPoint y: 645, endPoint x: 679, endPoint y: 645, distance: 38.7
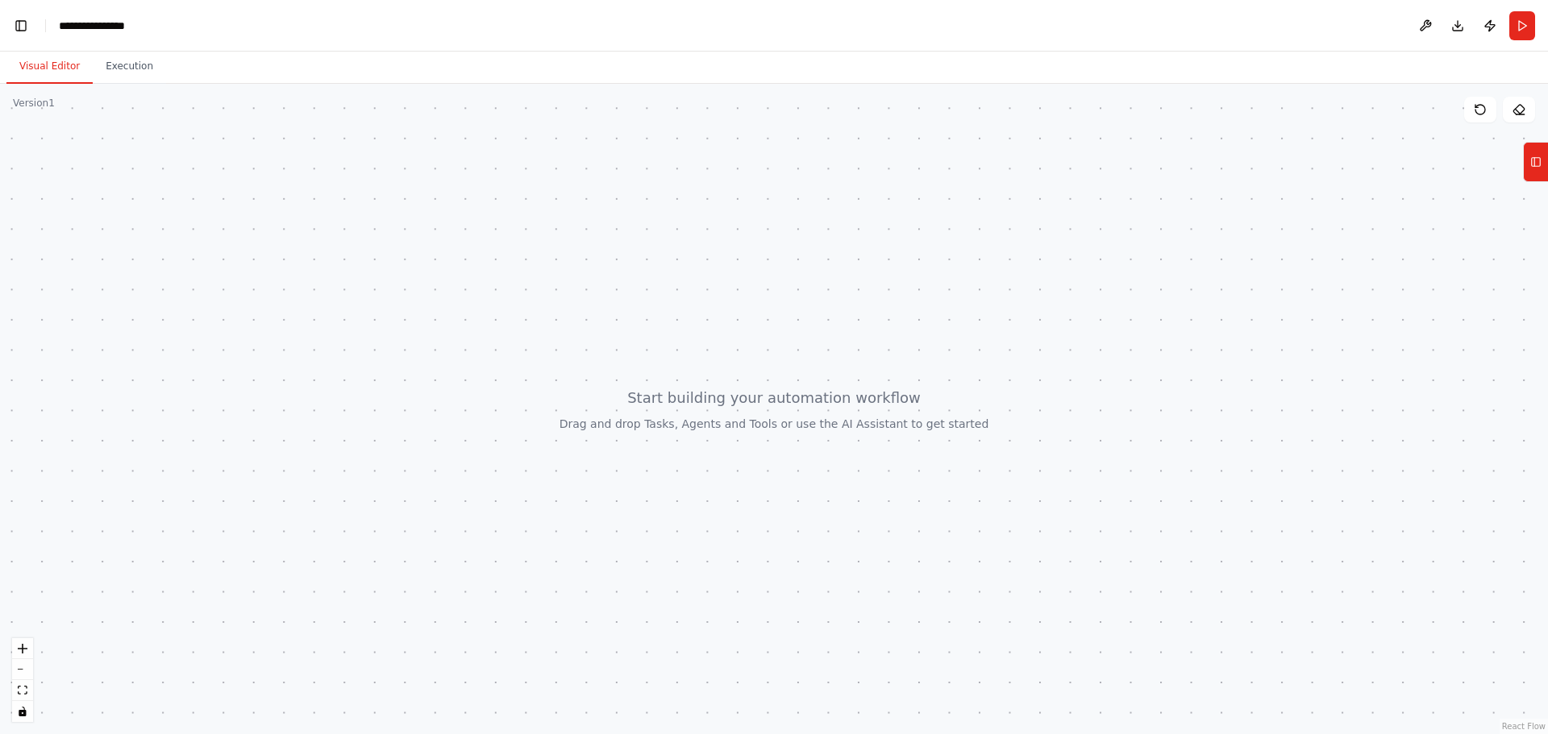
click at [658, 645] on div at bounding box center [774, 409] width 1548 height 650
drag, startPoint x: 679, startPoint y: 645, endPoint x: 688, endPoint y: 638, distance: 12.1
click at [682, 643] on div at bounding box center [774, 409] width 1548 height 650
drag, startPoint x: 958, startPoint y: 449, endPoint x: 855, endPoint y: 452, distance: 103.2
click at [850, 452] on div at bounding box center [774, 409] width 1548 height 650
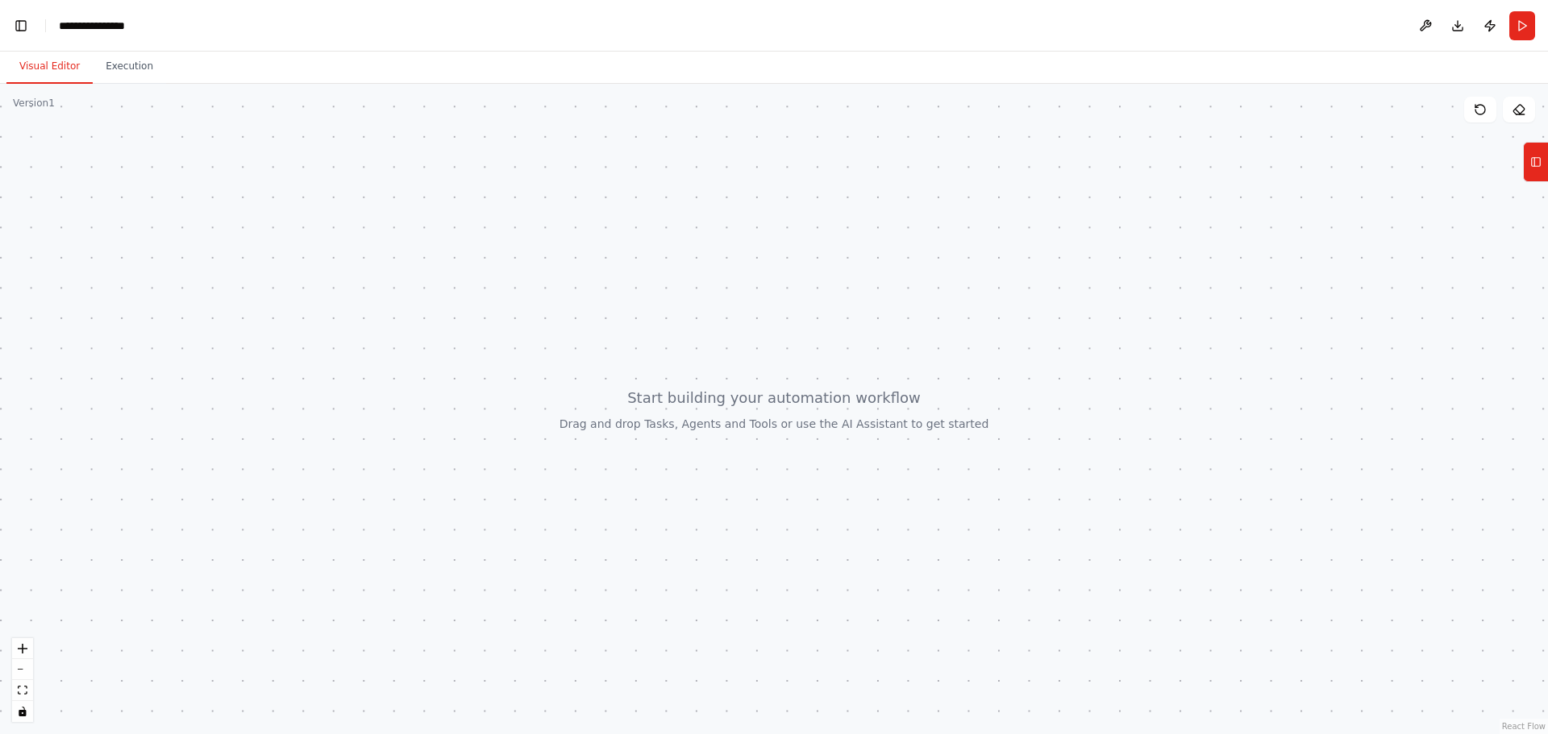
click at [1338, 295] on div at bounding box center [774, 409] width 1548 height 650
drag, startPoint x: 1531, startPoint y: 164, endPoint x: 872, endPoint y: 259, distance: 665.3
click at [872, 259] on div "Sistema de agentes automatizados para pentesting, la idea es que se capture la …" at bounding box center [774, 367] width 1548 height 734
click at [1538, 167] on icon at bounding box center [1535, 162] width 11 height 26
click at [808, 322] on div at bounding box center [774, 409] width 1548 height 650
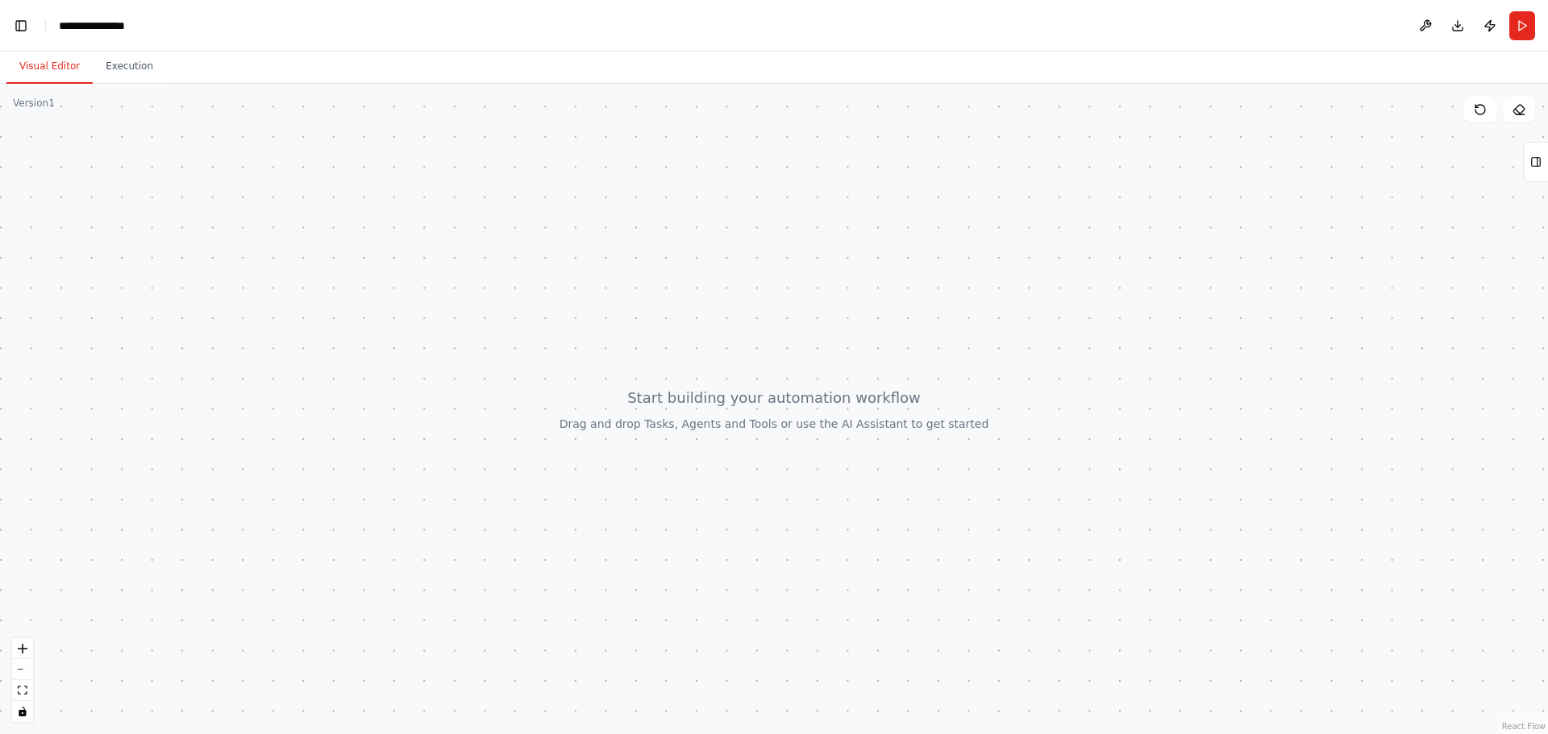
drag, startPoint x: 742, startPoint y: 333, endPoint x: 443, endPoint y: 262, distance: 308.1
click at [443, 262] on div at bounding box center [774, 409] width 1548 height 650
click at [1434, 24] on button at bounding box center [1425, 25] width 26 height 29
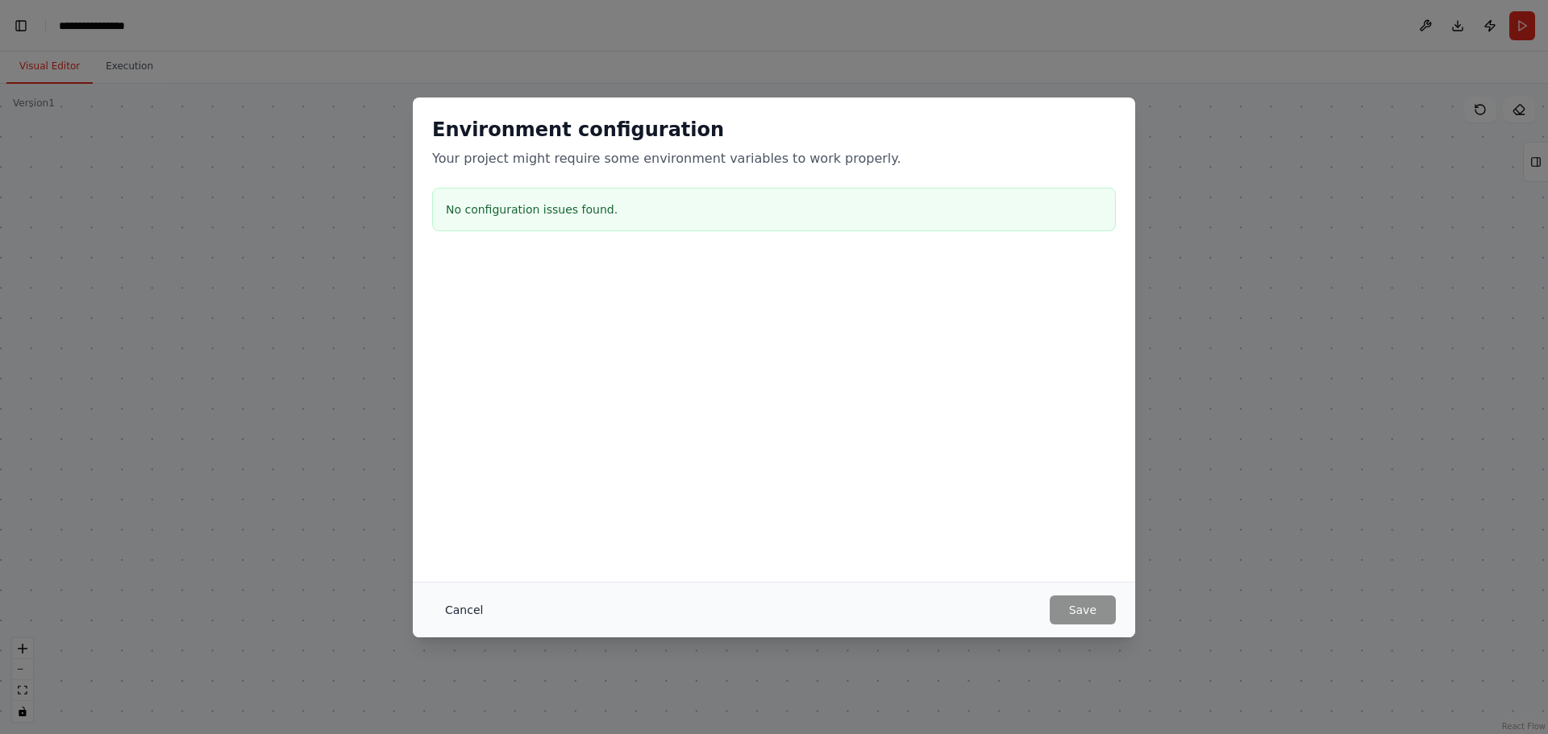
drag, startPoint x: 453, startPoint y: 617, endPoint x: 459, endPoint y: 609, distance: 10.5
click at [454, 617] on button "Cancel" at bounding box center [464, 610] width 64 height 29
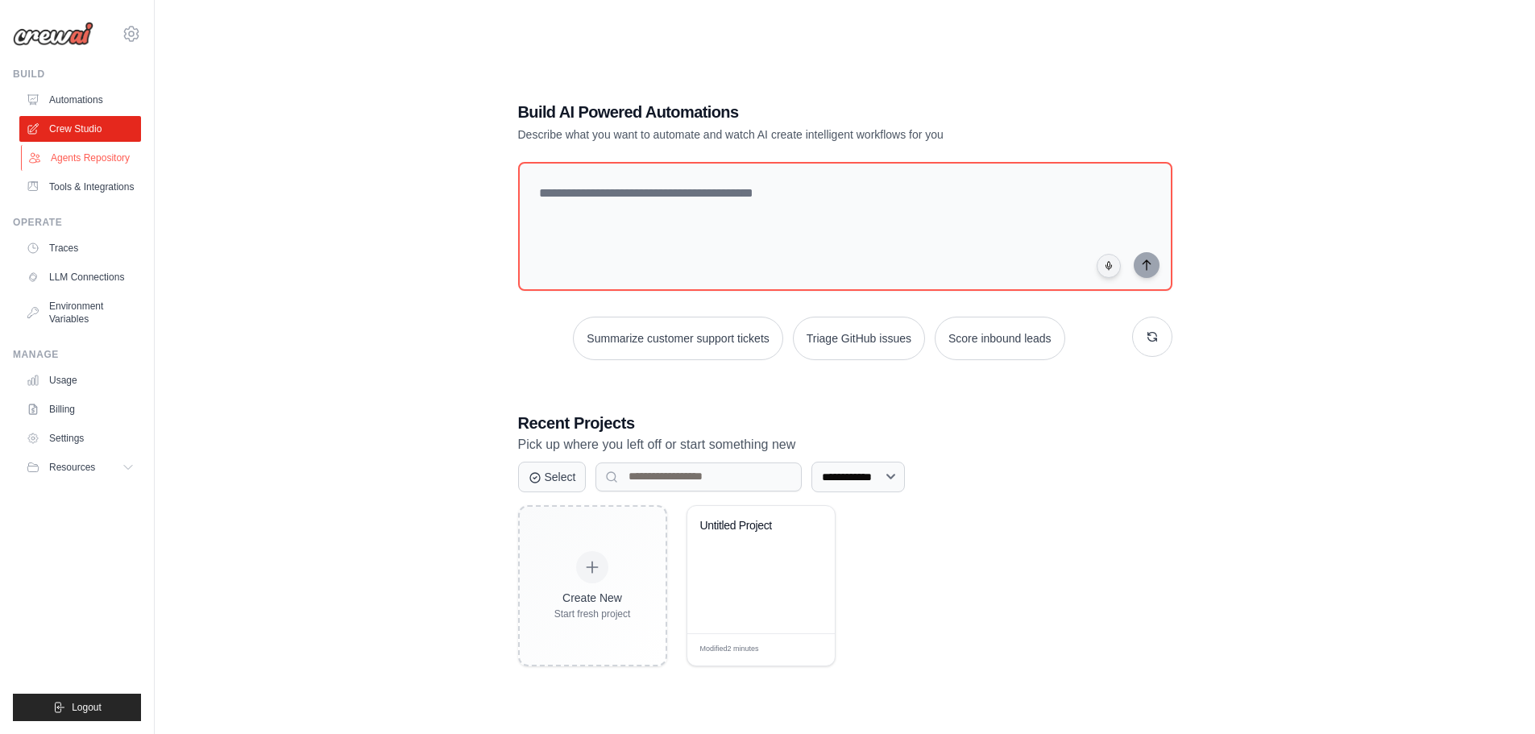
click at [91, 158] on link "Agents Repository" at bounding box center [82, 158] width 122 height 26
